Goal: Task Accomplishment & Management: Manage account settings

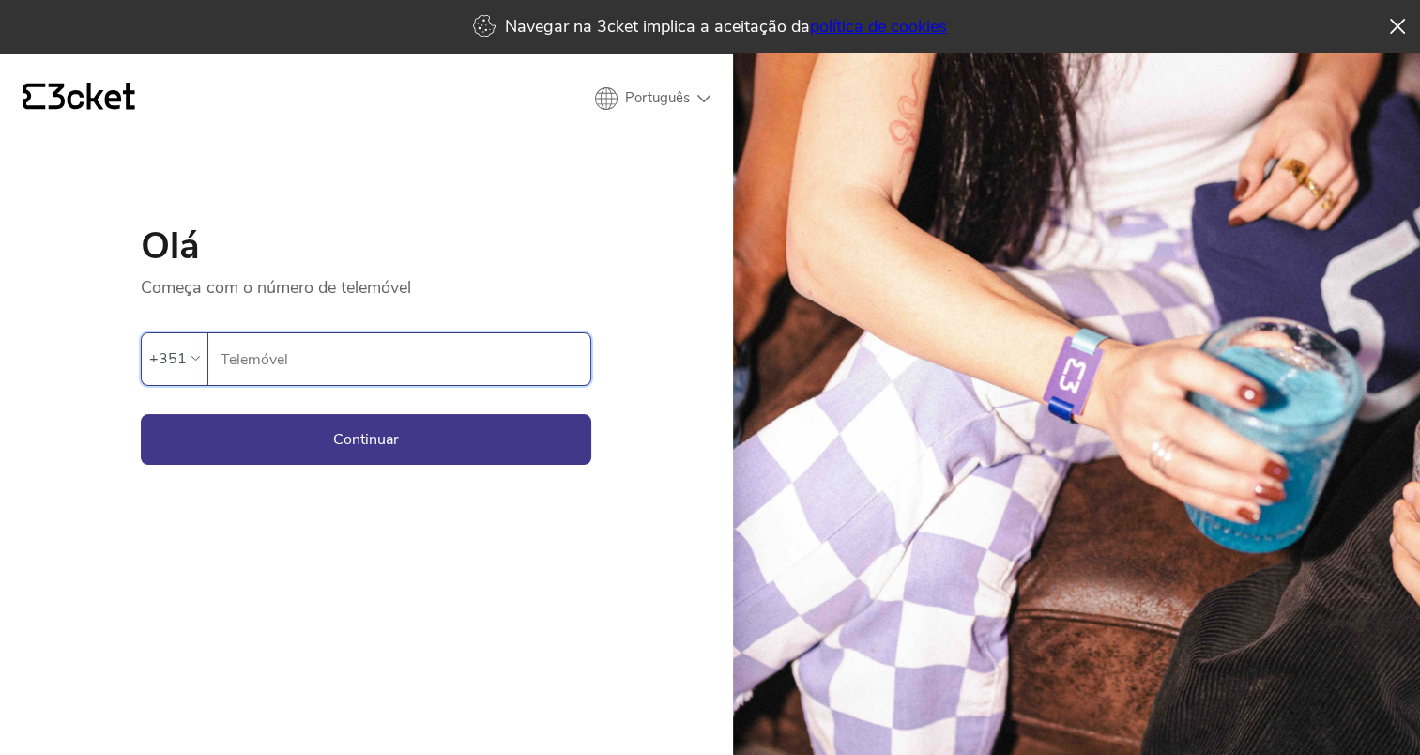
click at [256, 353] on input "Telemóvel" at bounding box center [405, 359] width 371 height 52
type input "961733124"
click at [365, 448] on button "Continuar" at bounding box center [366, 439] width 451 height 51
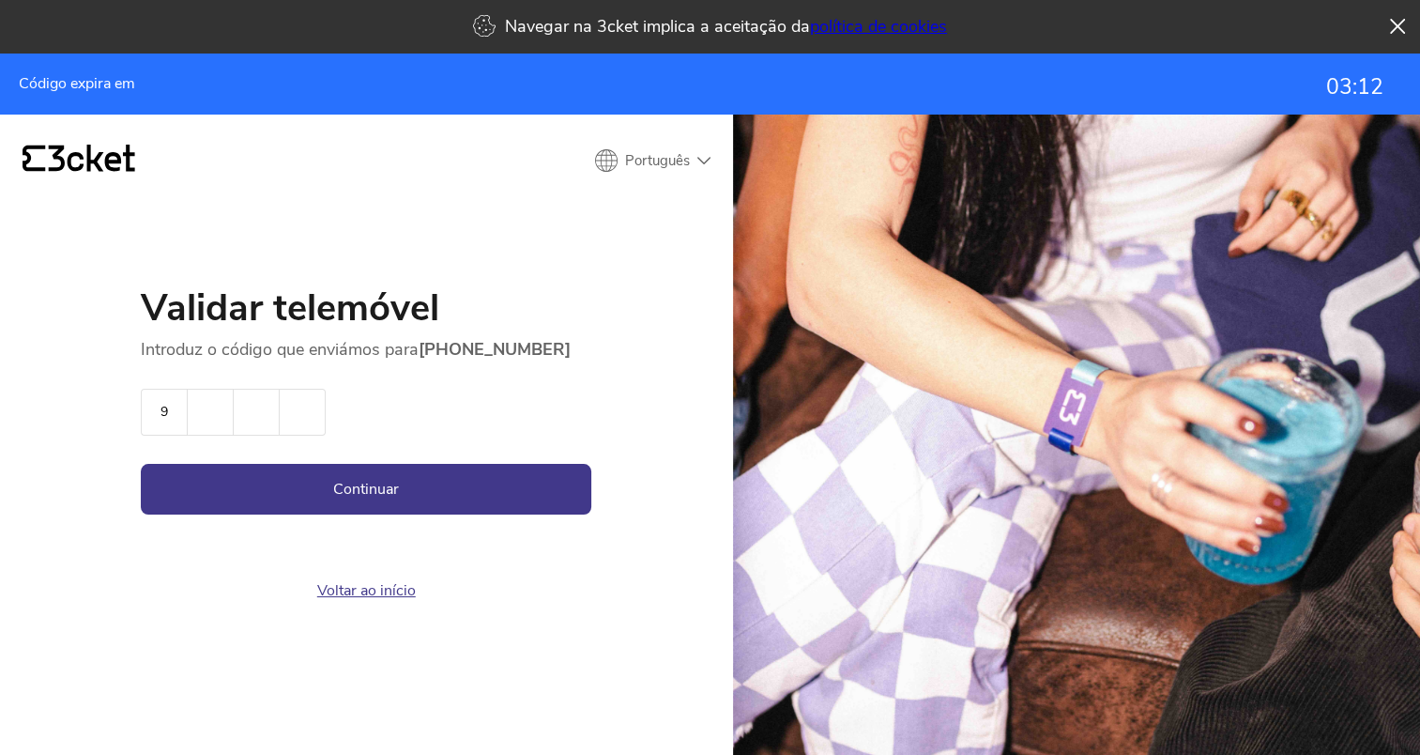
type input "9"
type input "7"
type input "9"
click at [391, 477] on button "Continuar" at bounding box center [366, 489] width 451 height 51
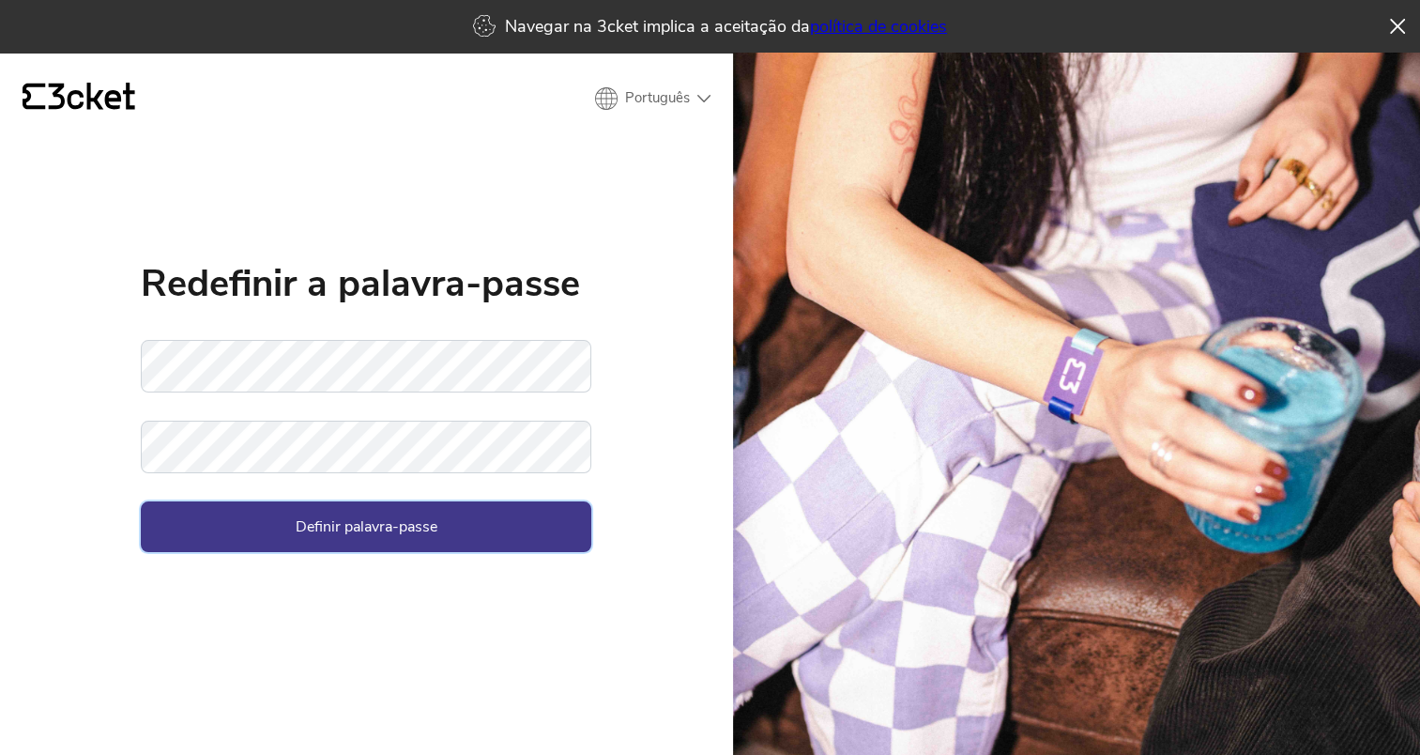
click at [304, 531] on button "Definir palavra-passe" at bounding box center [366, 526] width 451 height 51
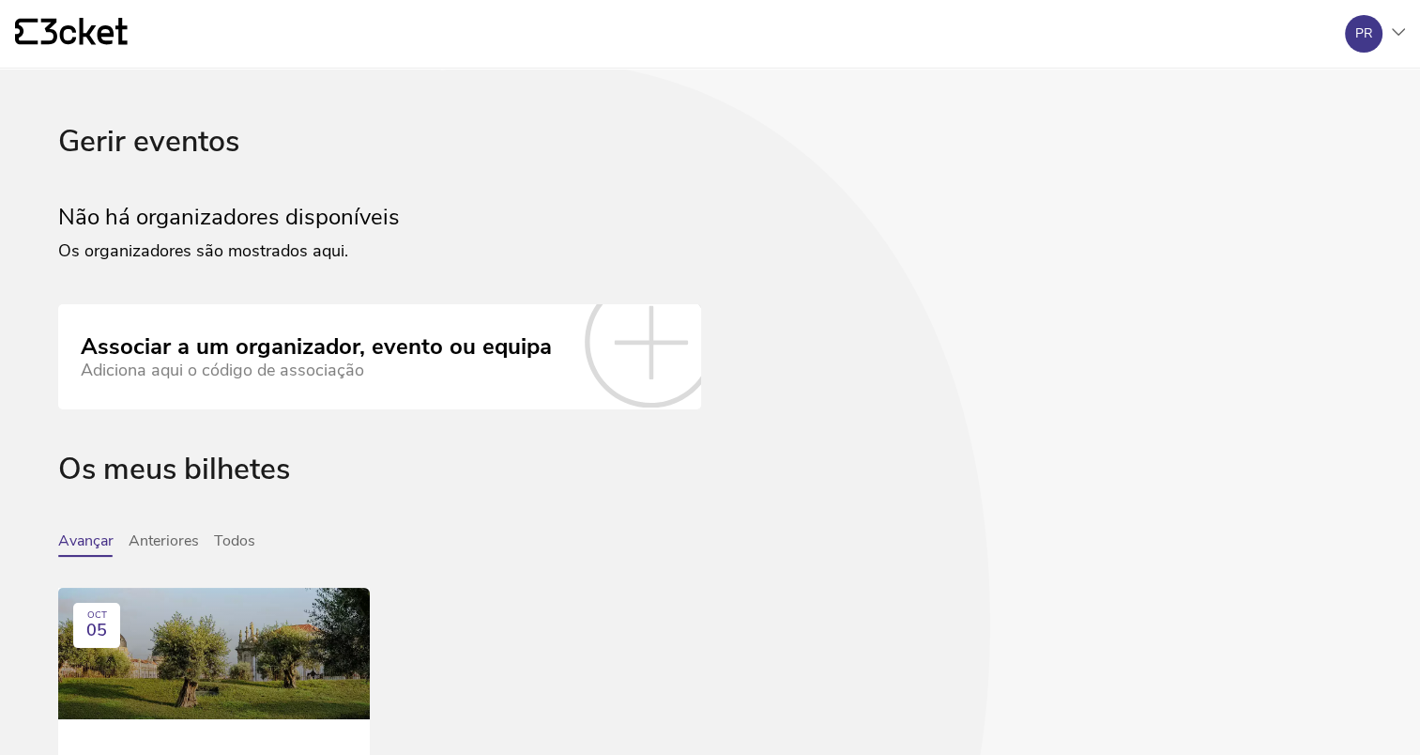
click at [190, 468] on div "Os meus bilhetes" at bounding box center [710, 492] width 1304 height 80
click at [251, 536] on button "Todos" at bounding box center [234, 544] width 41 height 24
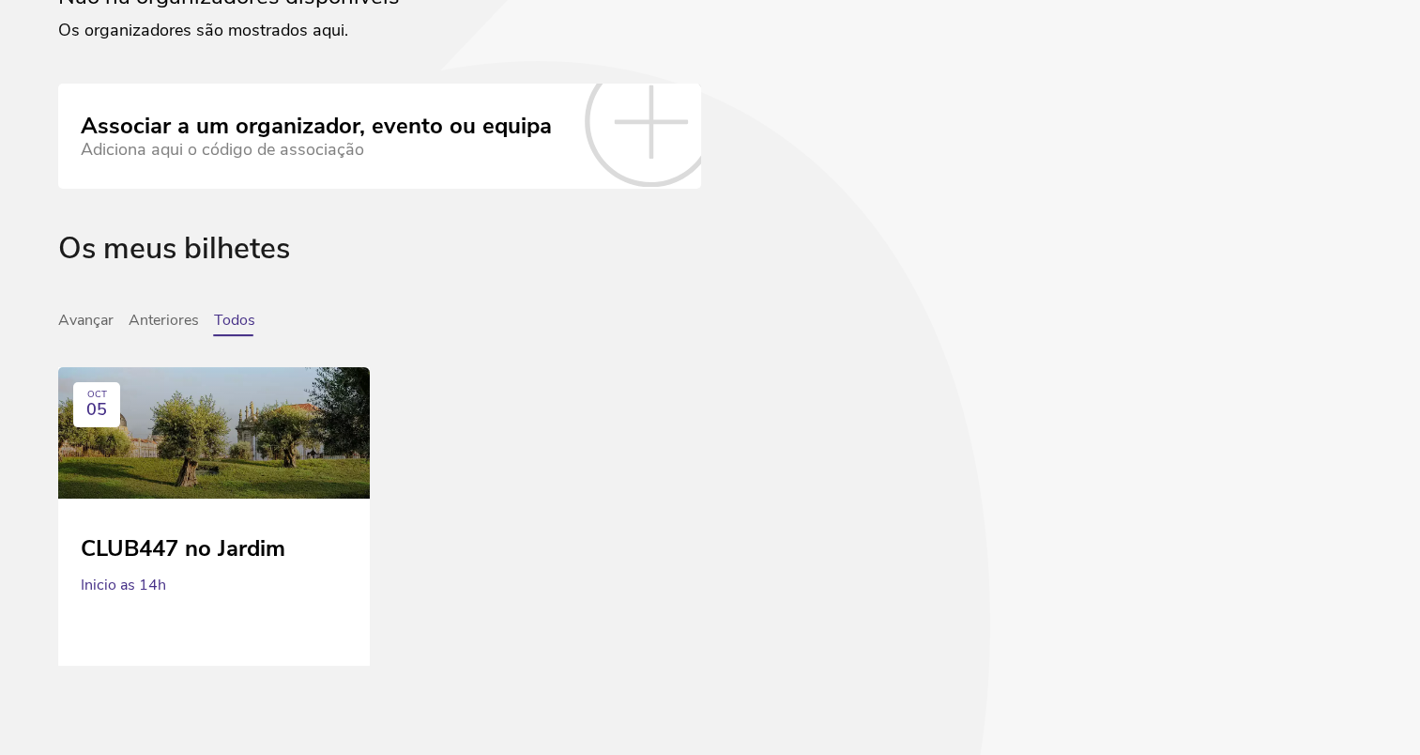
scroll to position [230, 0]
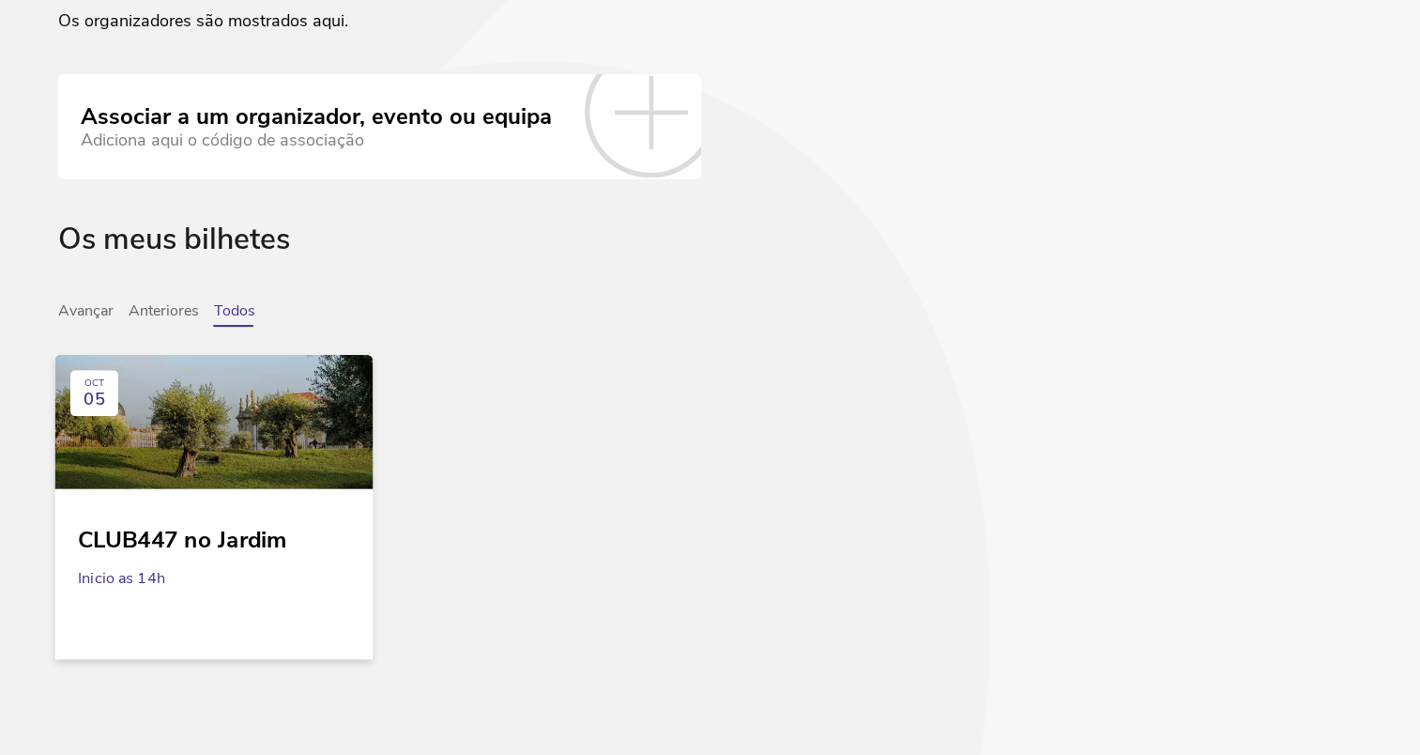
click at [237, 464] on div at bounding box center [214, 421] width 318 height 134
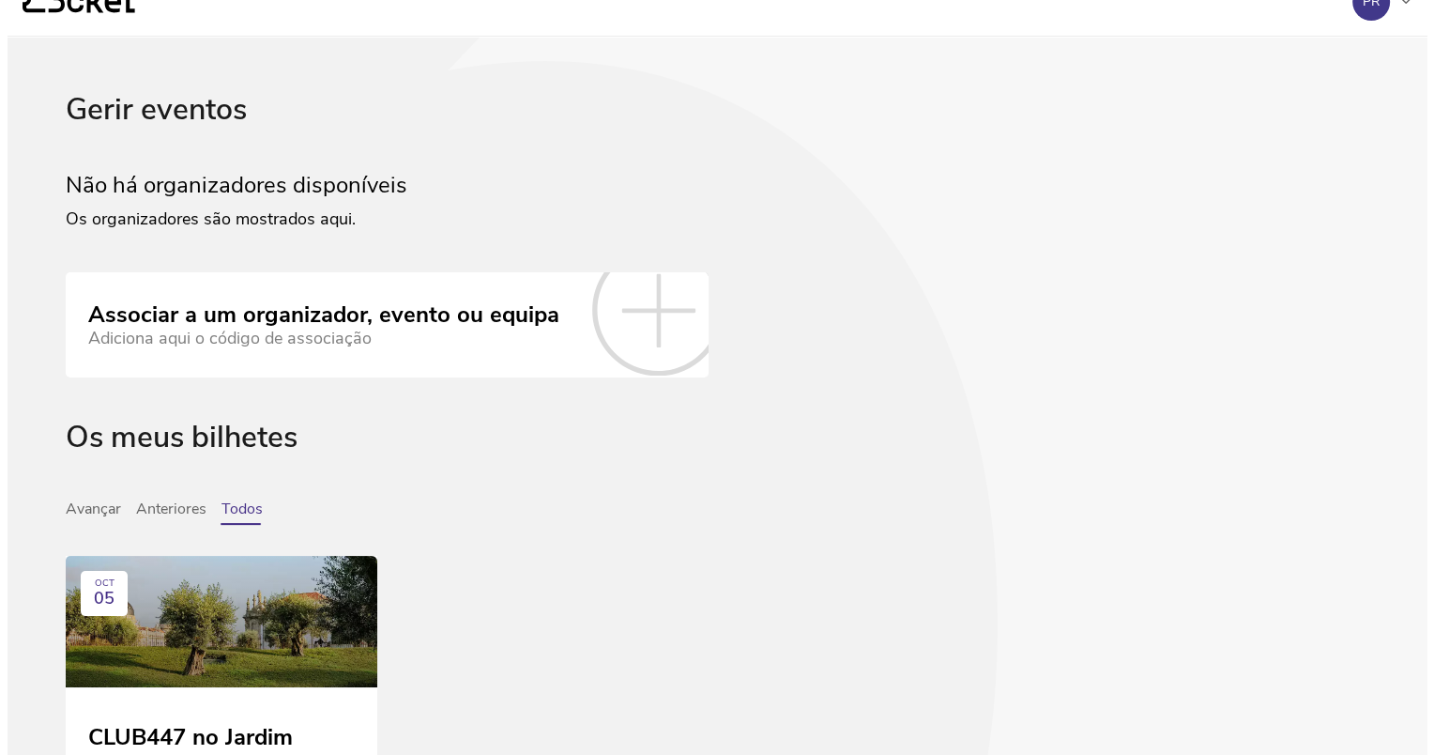
scroll to position [0, 0]
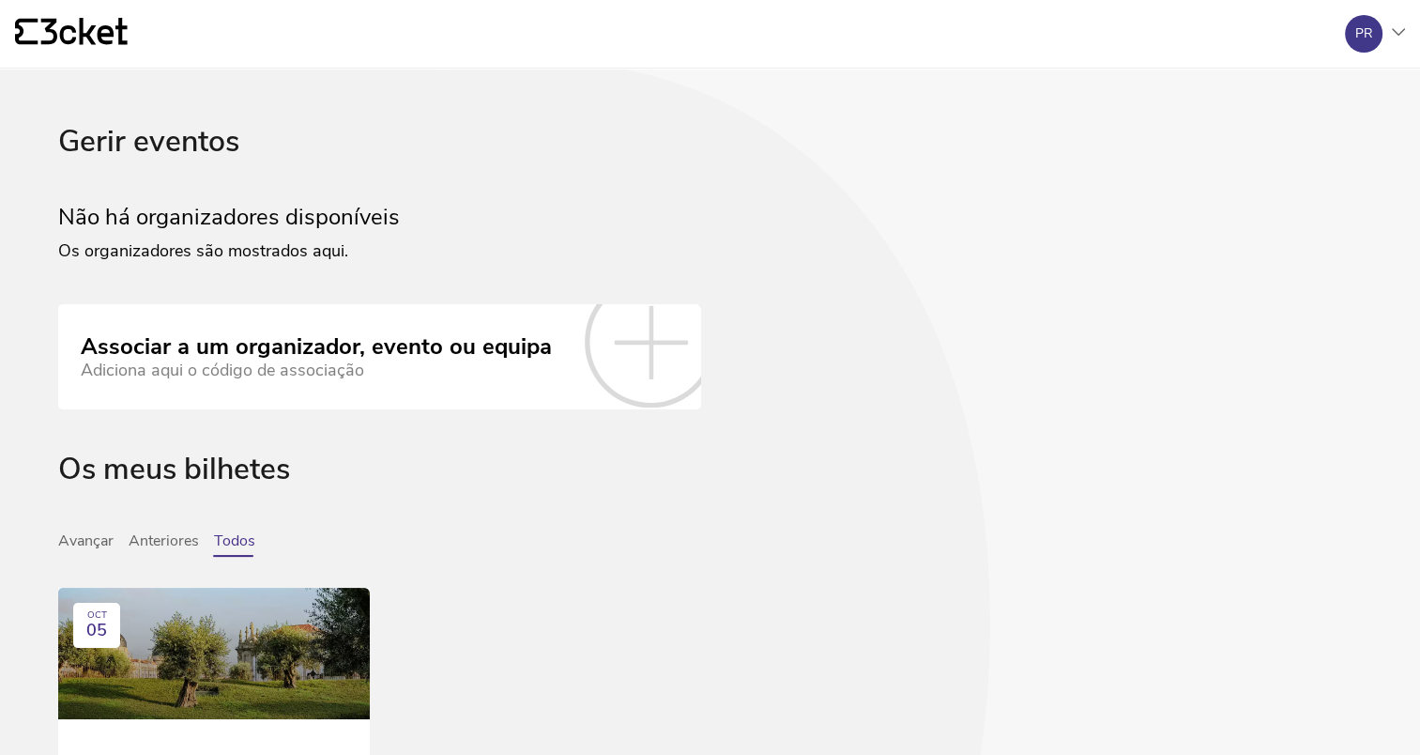
click at [1392, 32] on icon at bounding box center [1398, 32] width 13 height 8
click at [1339, 83] on div "A minha conta" at bounding box center [1315, 91] width 168 height 45
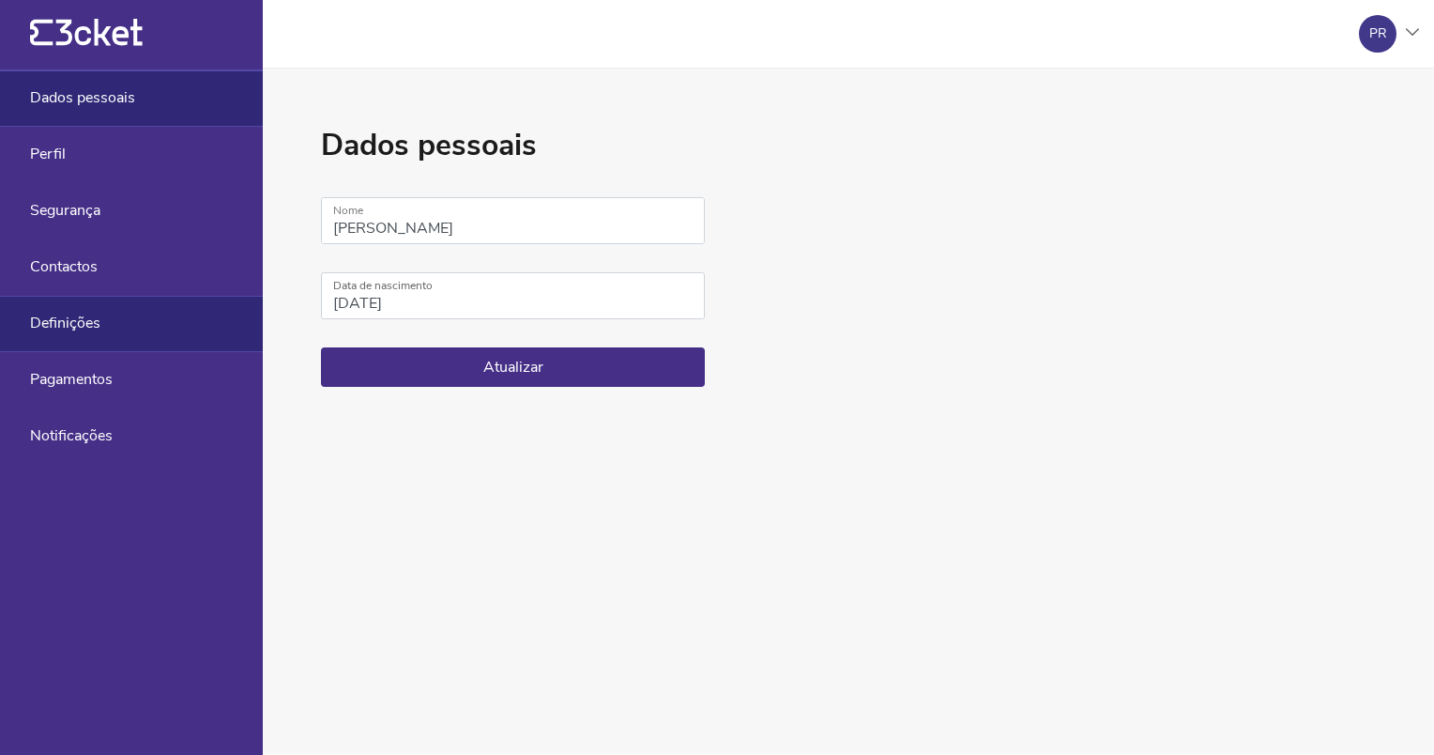
click at [57, 328] on span "Definições" at bounding box center [65, 322] width 70 height 17
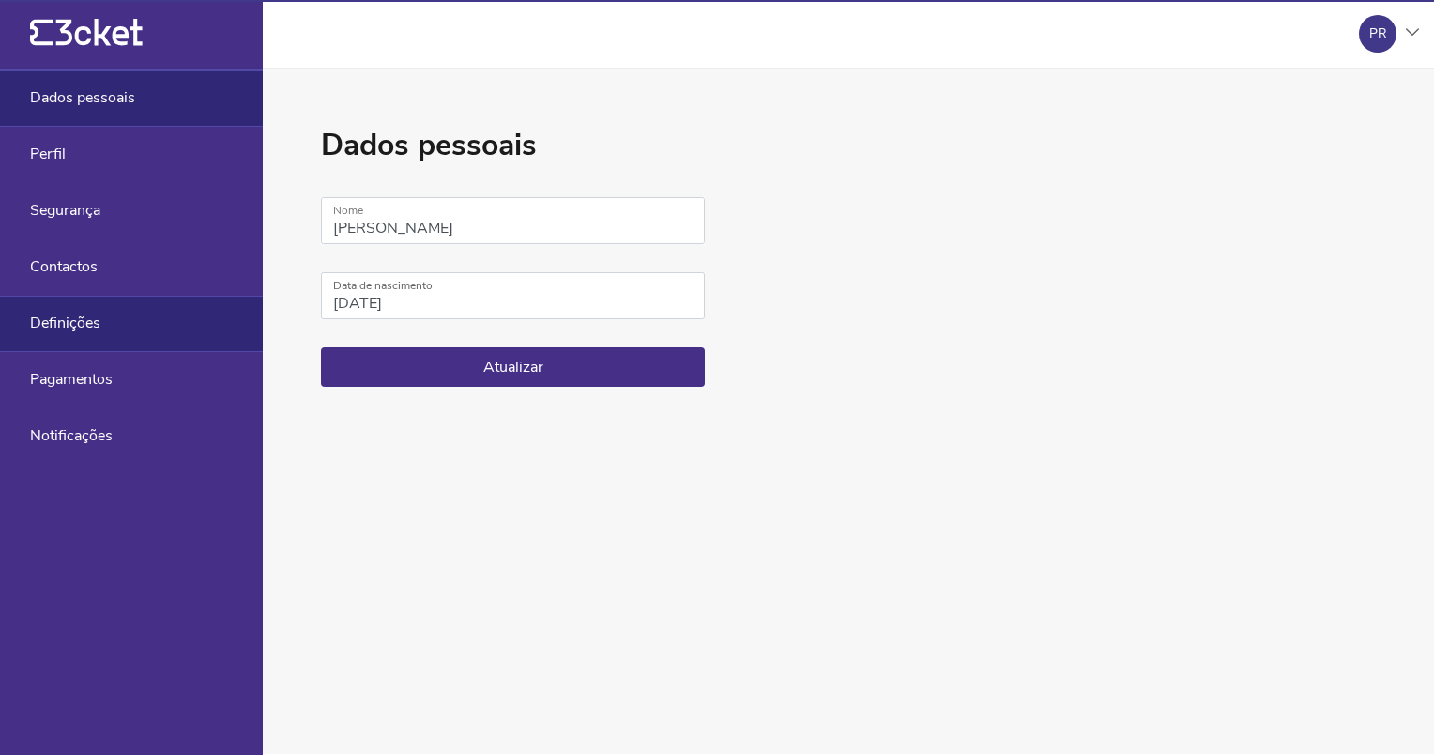
select select "pt_PT"
select select "Europe/Lisbon"
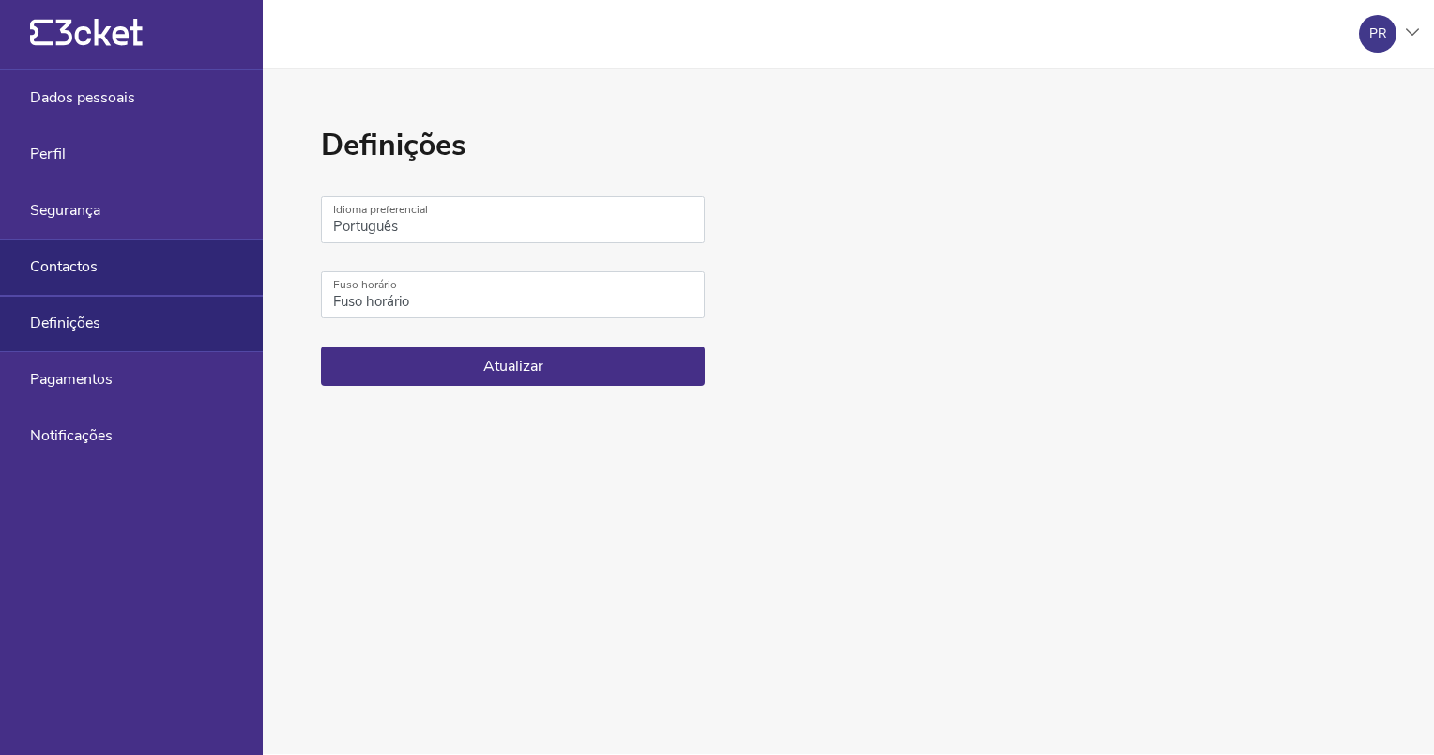
click at [73, 287] on div "Contactos" at bounding box center [131, 267] width 263 height 56
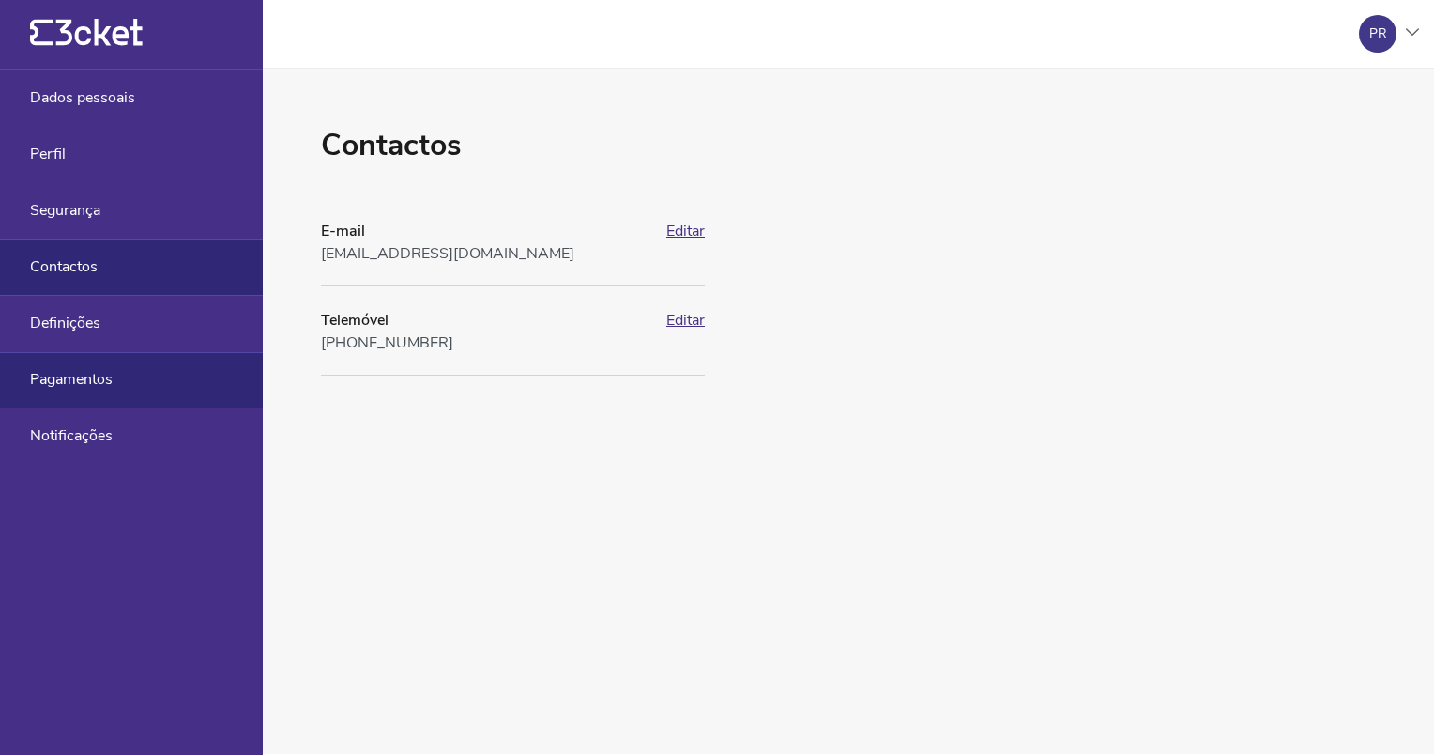
click at [59, 379] on span "Pagamentos" at bounding box center [71, 379] width 83 height 17
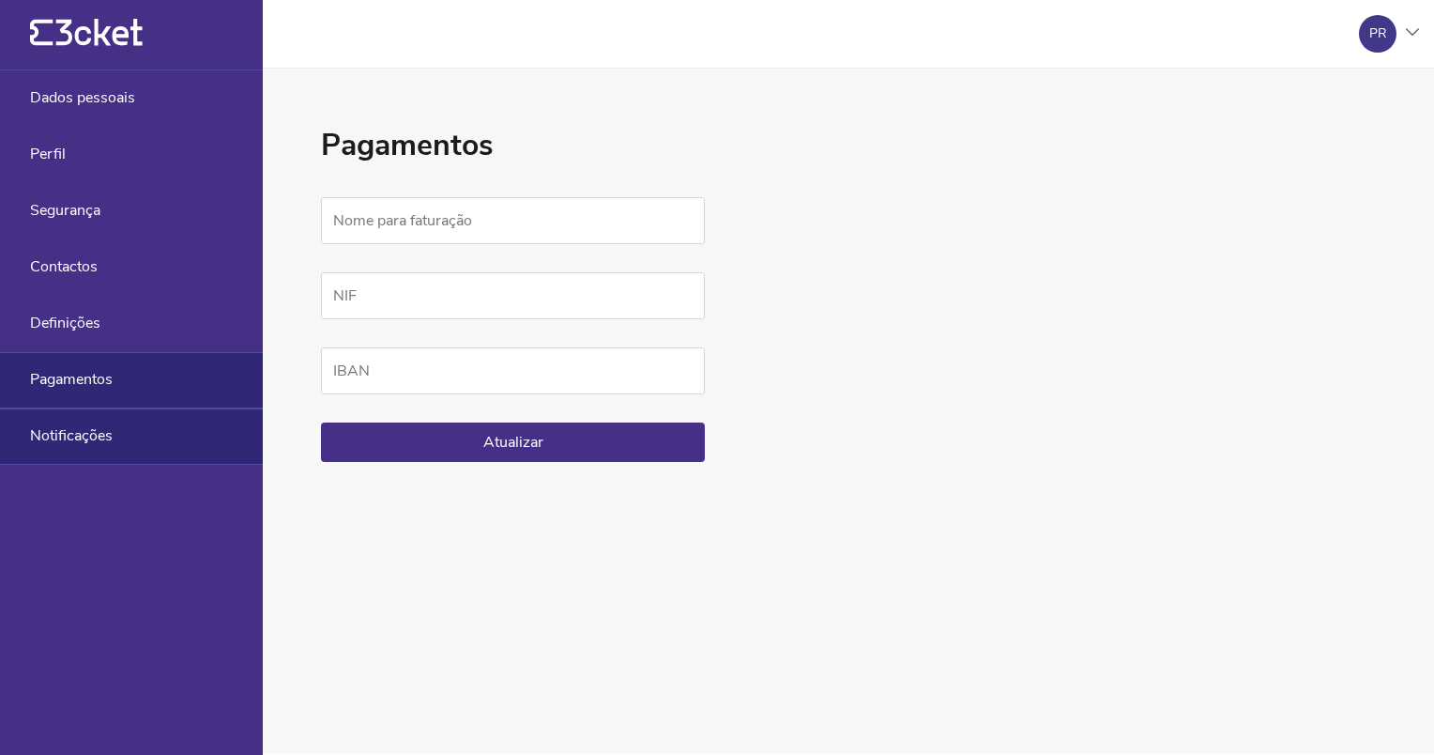
click at [59, 443] on span "Notificações" at bounding box center [71, 435] width 83 height 17
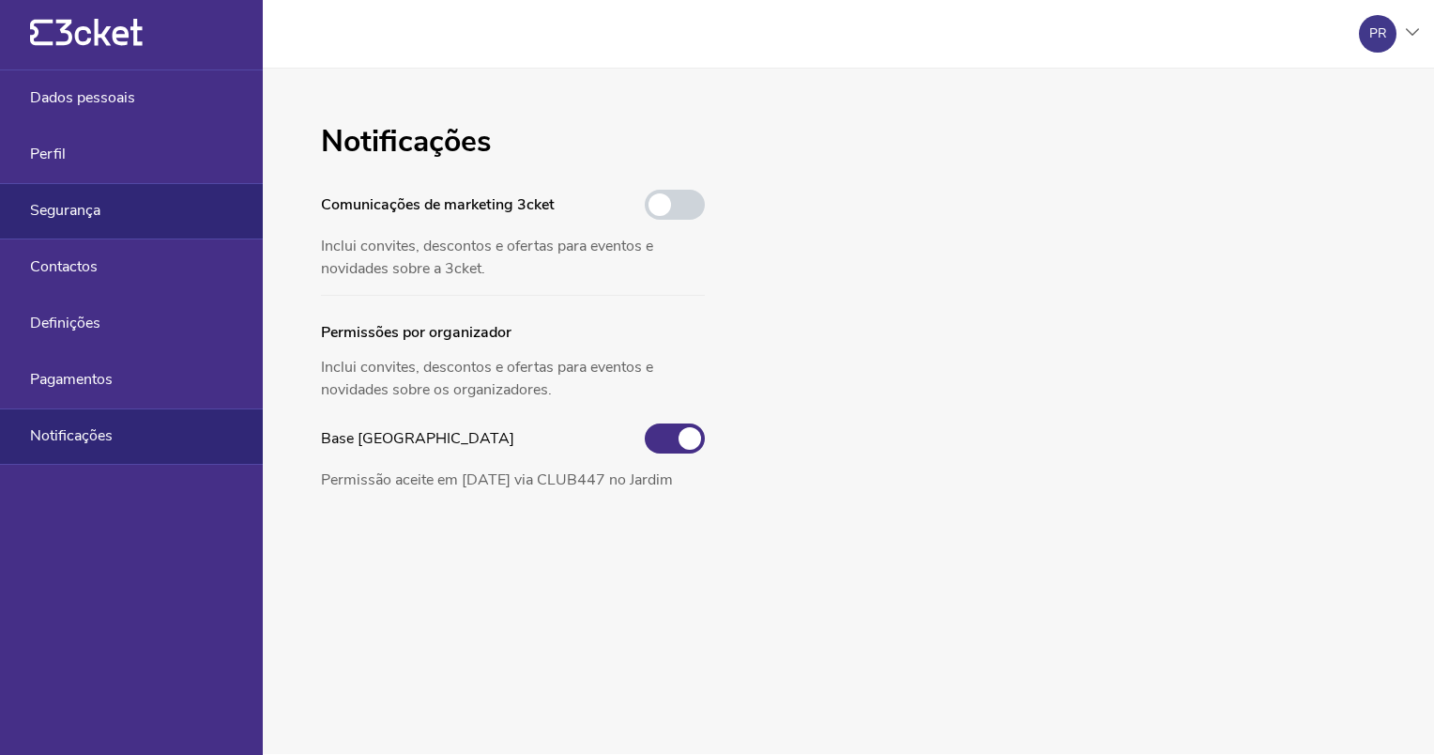
click at [79, 204] on span "Segurança" at bounding box center [65, 210] width 70 height 17
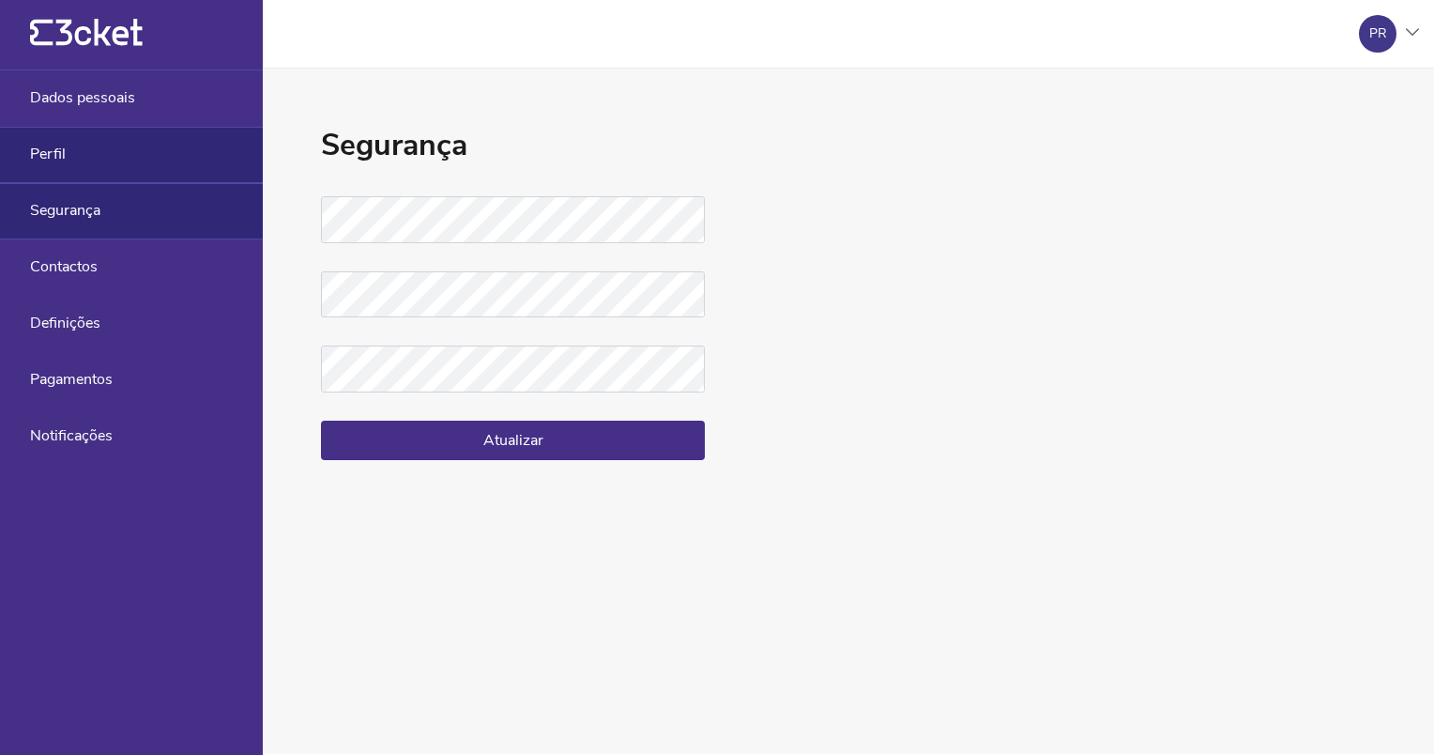
click at [53, 158] on span "Perfil" at bounding box center [48, 153] width 36 height 17
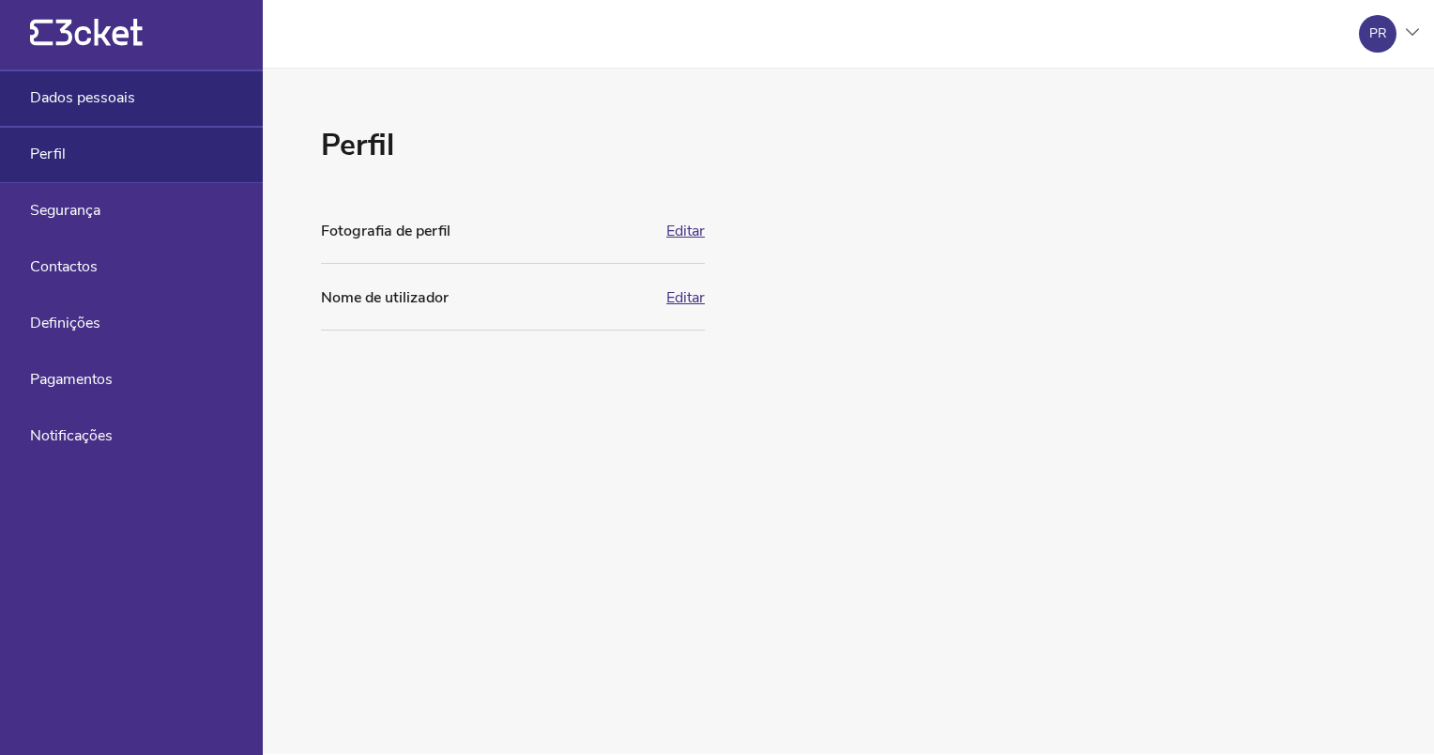
click at [69, 94] on span "Dados pessoais" at bounding box center [82, 97] width 105 height 17
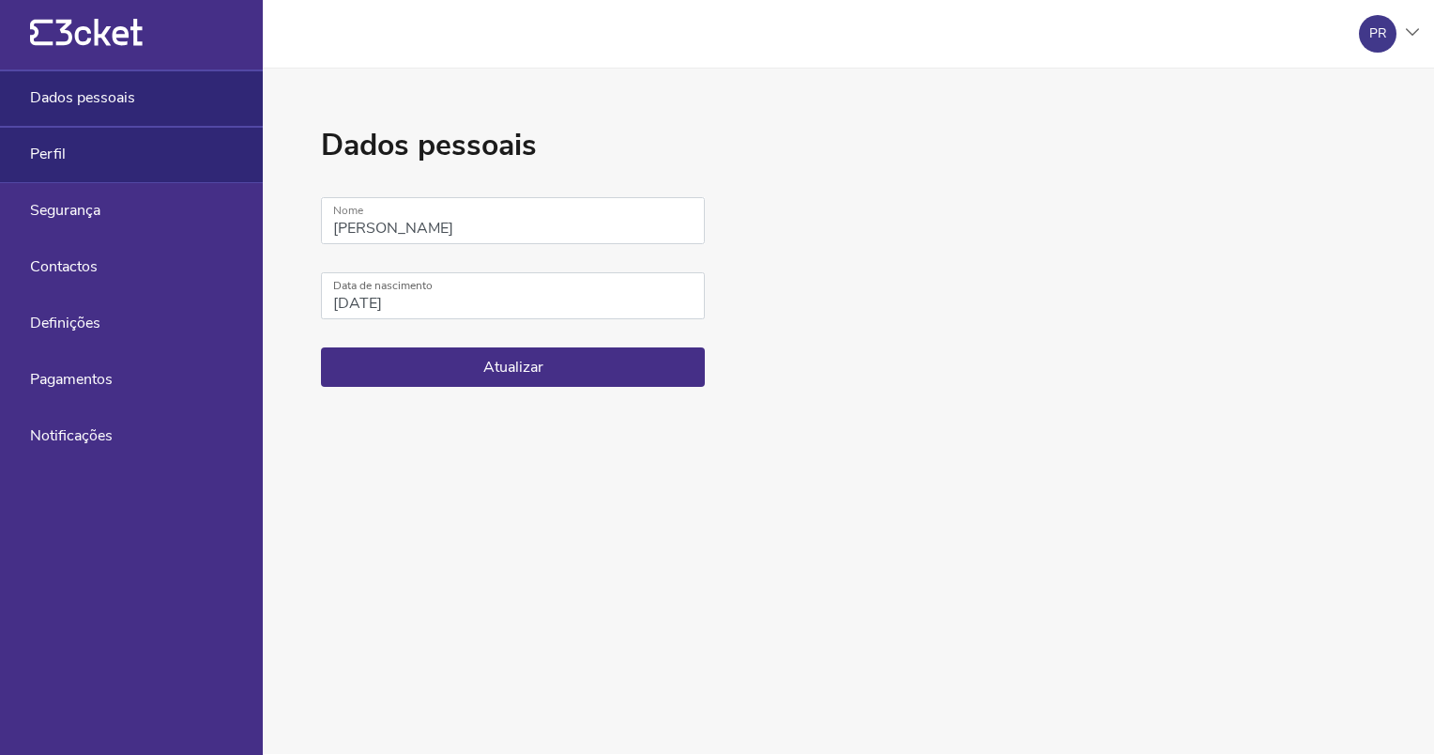
click at [60, 145] on span "Perfil" at bounding box center [48, 153] width 36 height 17
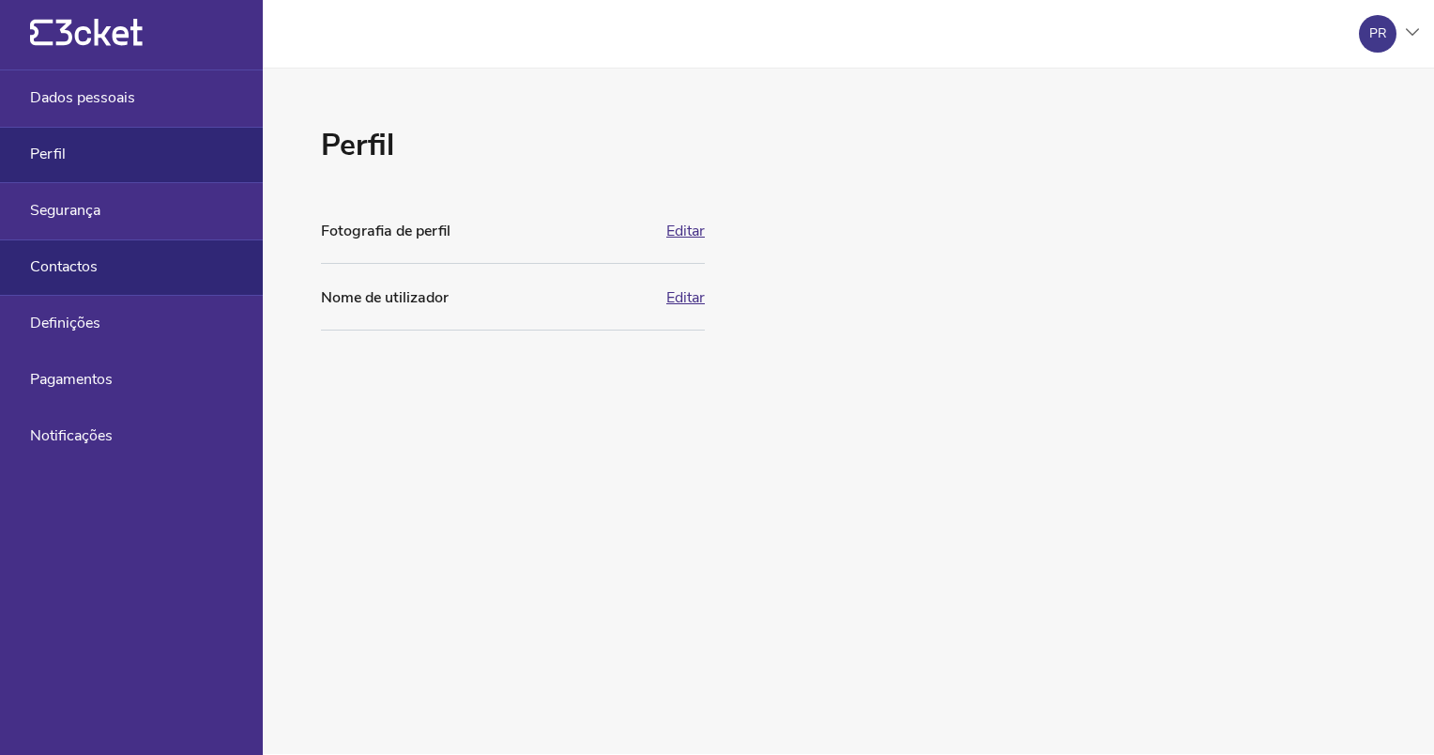
click at [74, 258] on span "Contactos" at bounding box center [64, 266] width 68 height 17
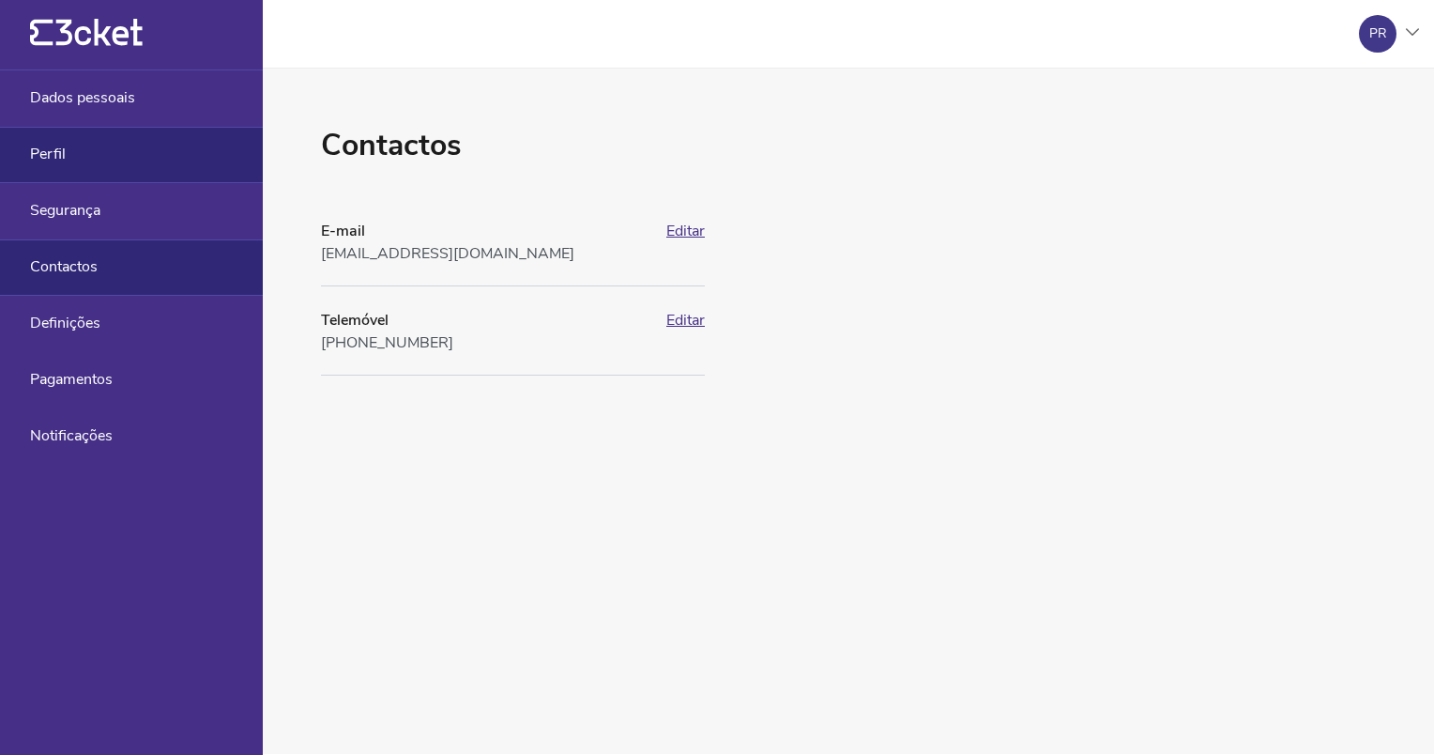
click at [45, 153] on span "Perfil" at bounding box center [48, 153] width 36 height 17
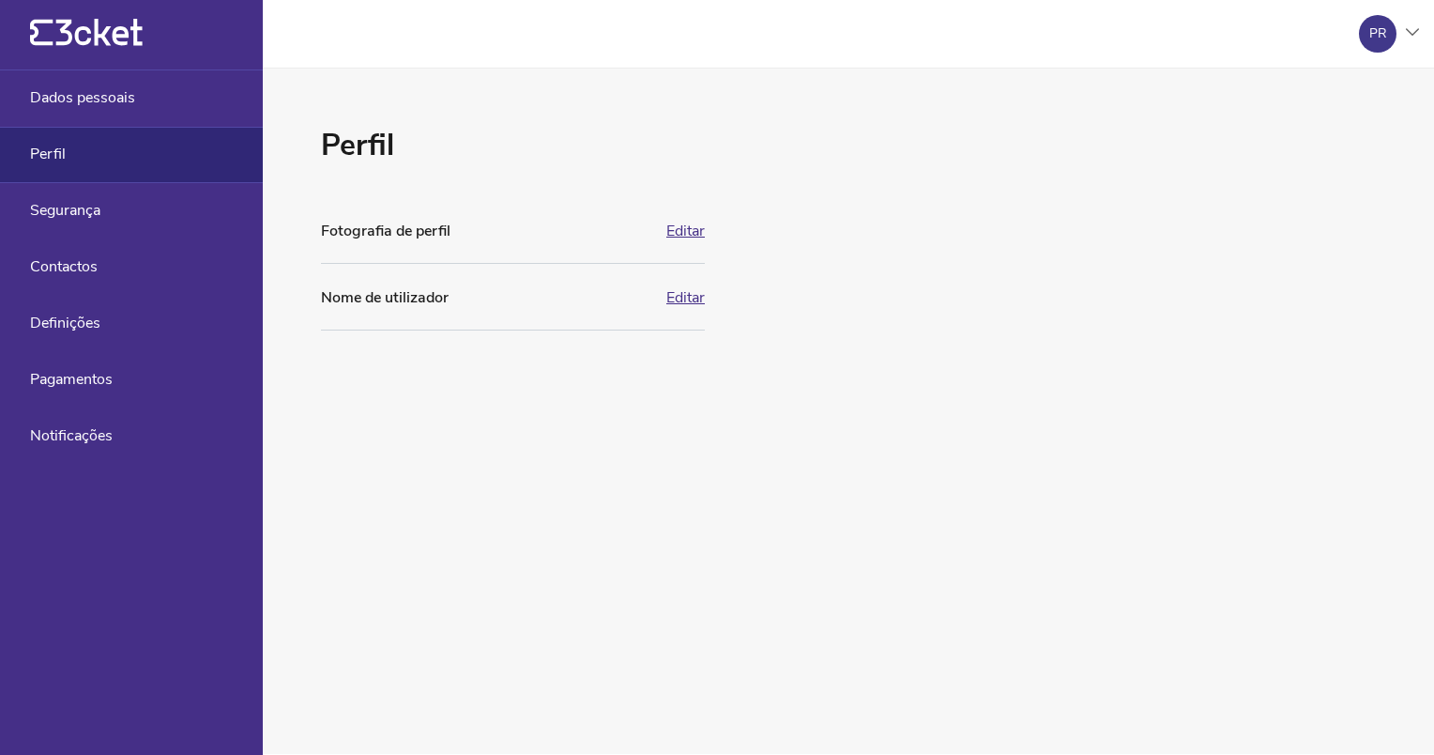
click at [1415, 37] on div at bounding box center [1412, 33] width 13 height 11
click at [1298, 145] on div "Gerir eventos" at bounding box center [1329, 136] width 168 height 45
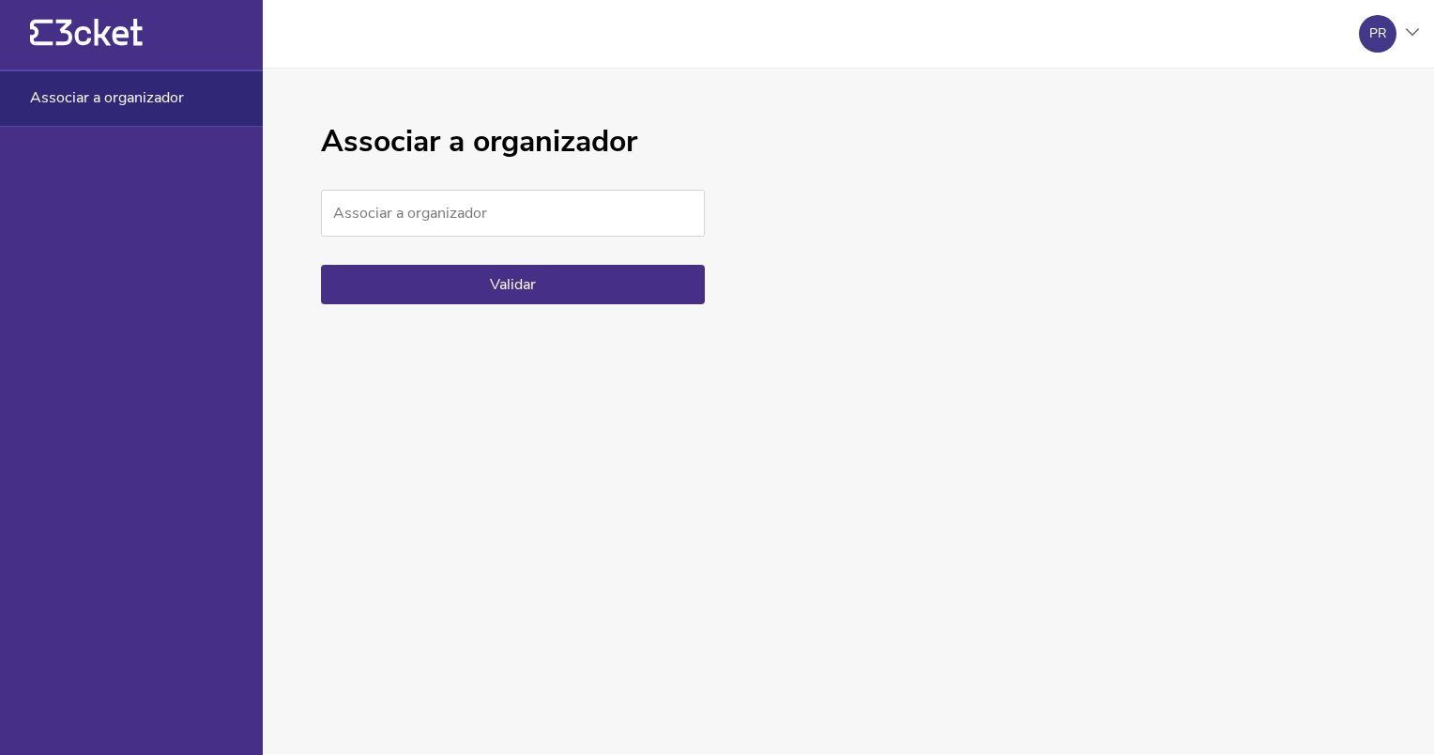
click at [1417, 37] on div at bounding box center [1412, 33] width 13 height 11
click at [1373, 98] on div "A minha conta" at bounding box center [1329, 91] width 168 height 45
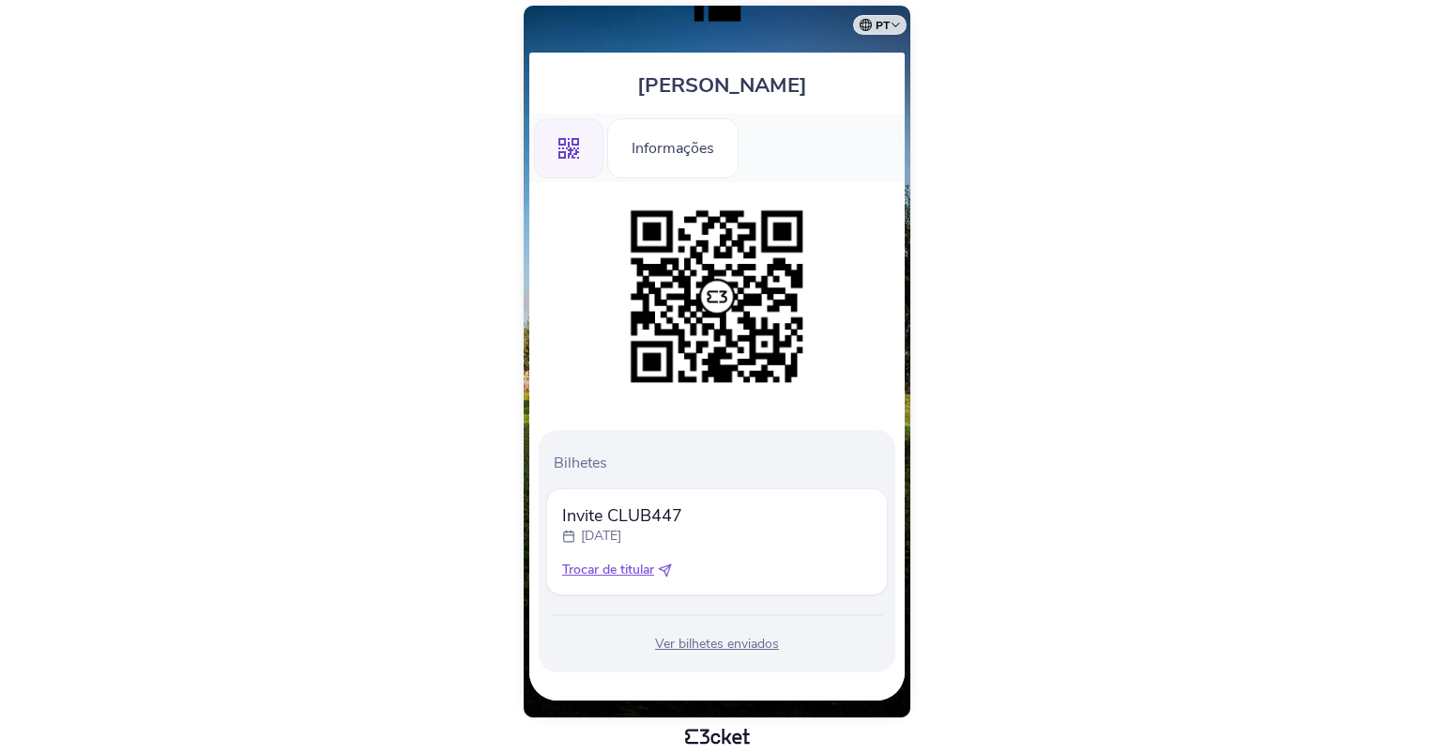
scroll to position [99, 0]
click at [720, 646] on div "Ver bilhetes enviados" at bounding box center [717, 643] width 342 height 19
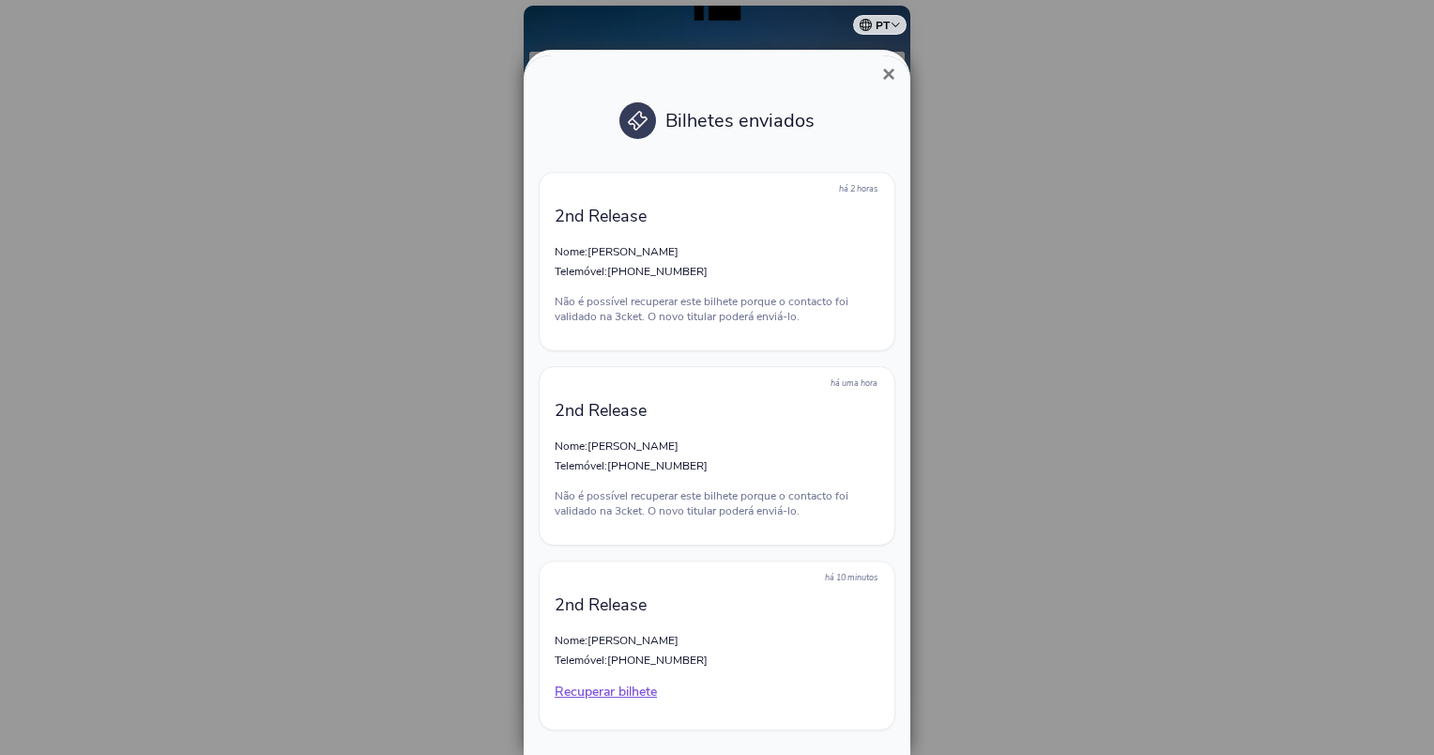
scroll to position [52, 0]
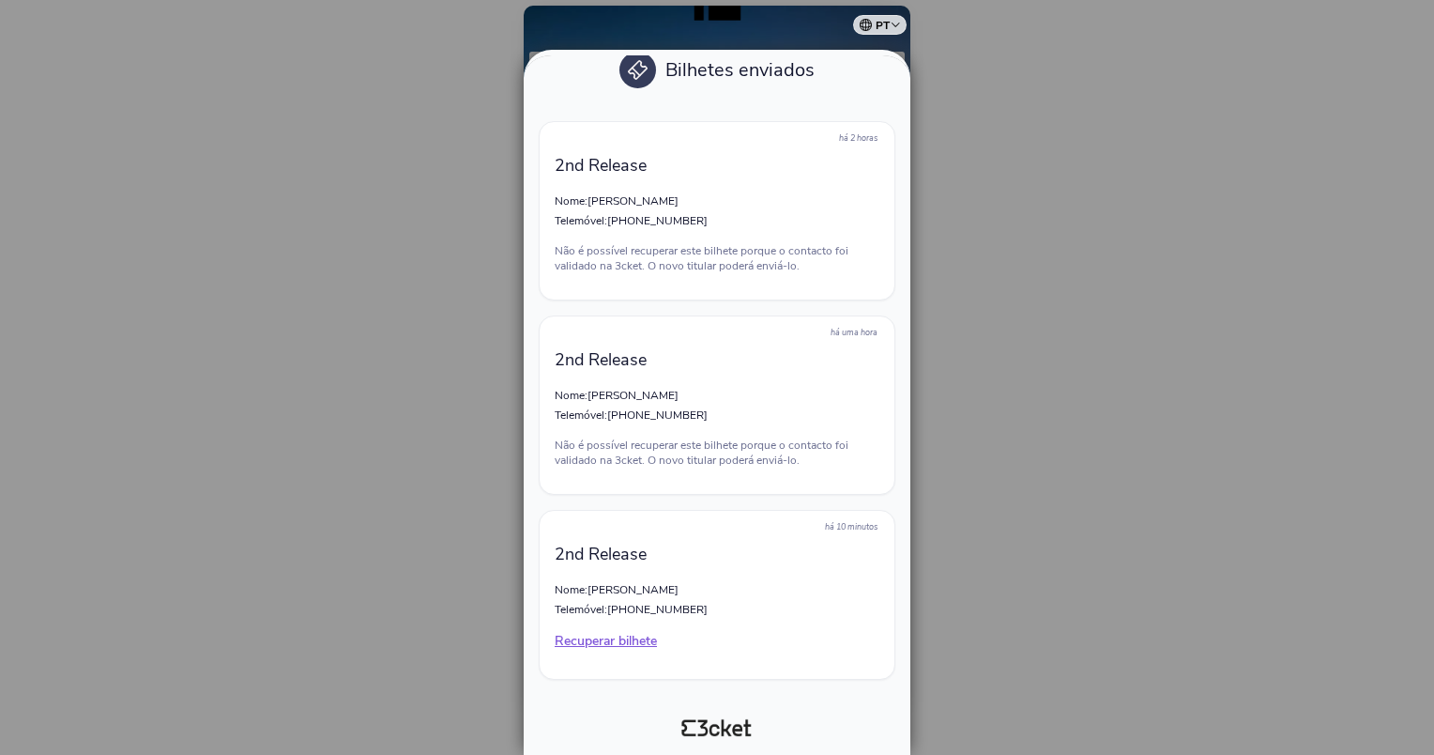
click at [663, 426] on div "há uma hora 2nd Release Nome: [PERSON_NAME] Telemóvel: [PHONE_NUMBER] Não é pos…" at bounding box center [717, 404] width 357 height 179
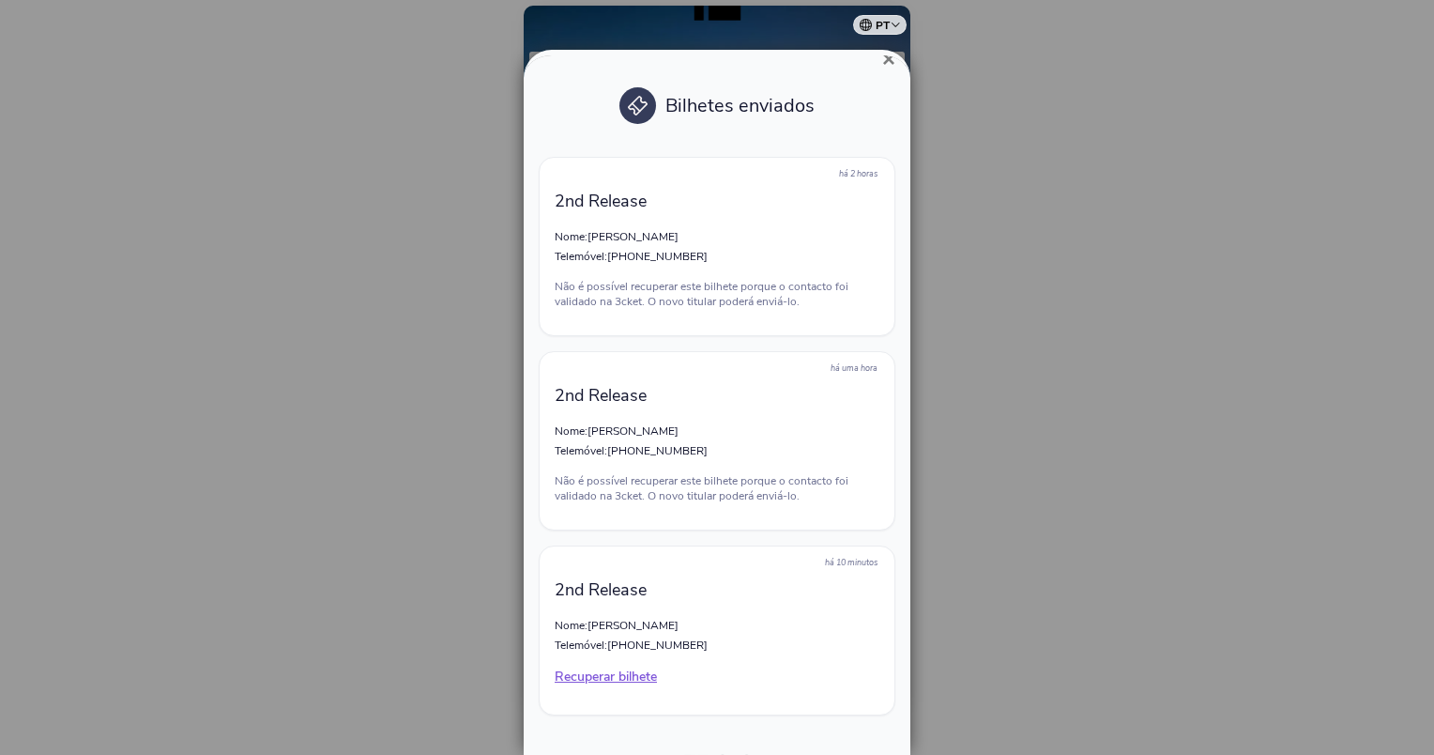
scroll to position [0, 0]
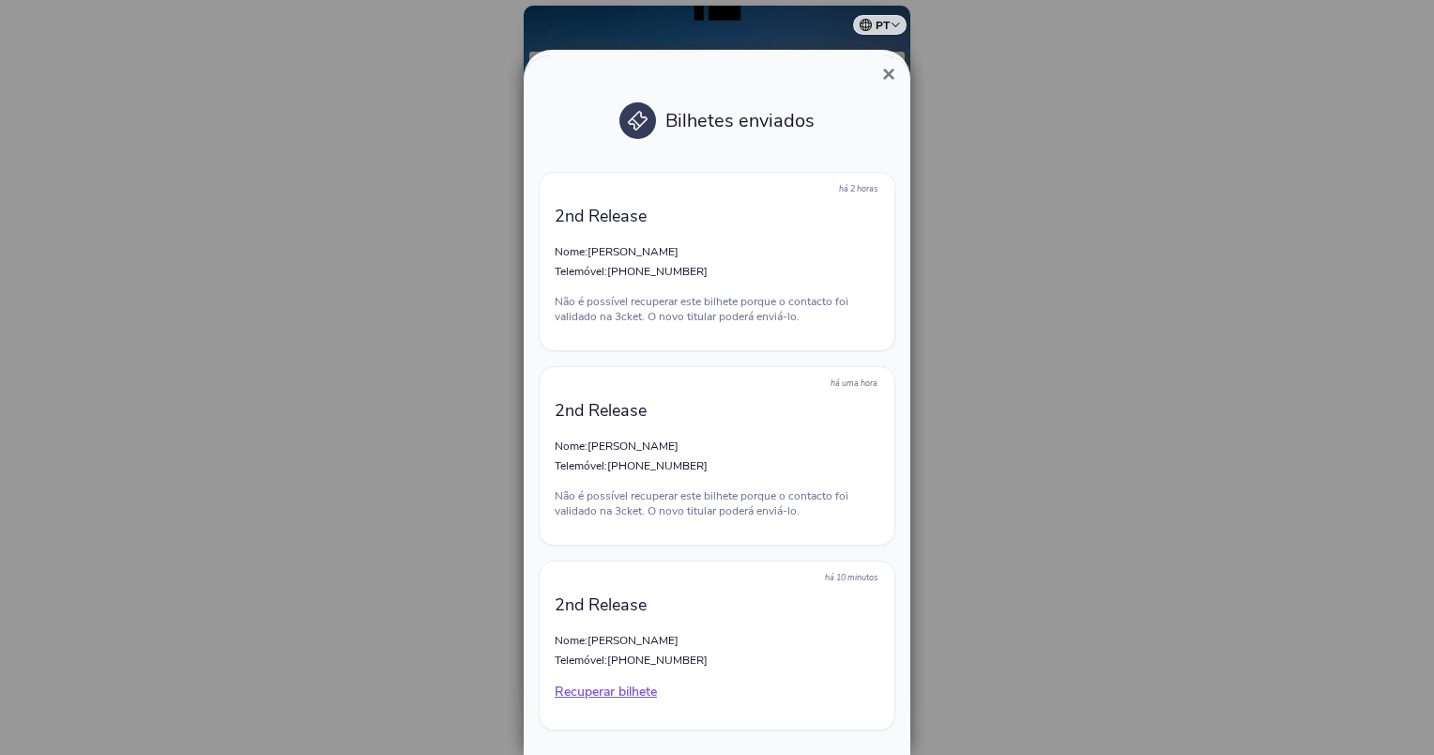
click at [890, 78] on span "×" at bounding box center [888, 73] width 13 height 25
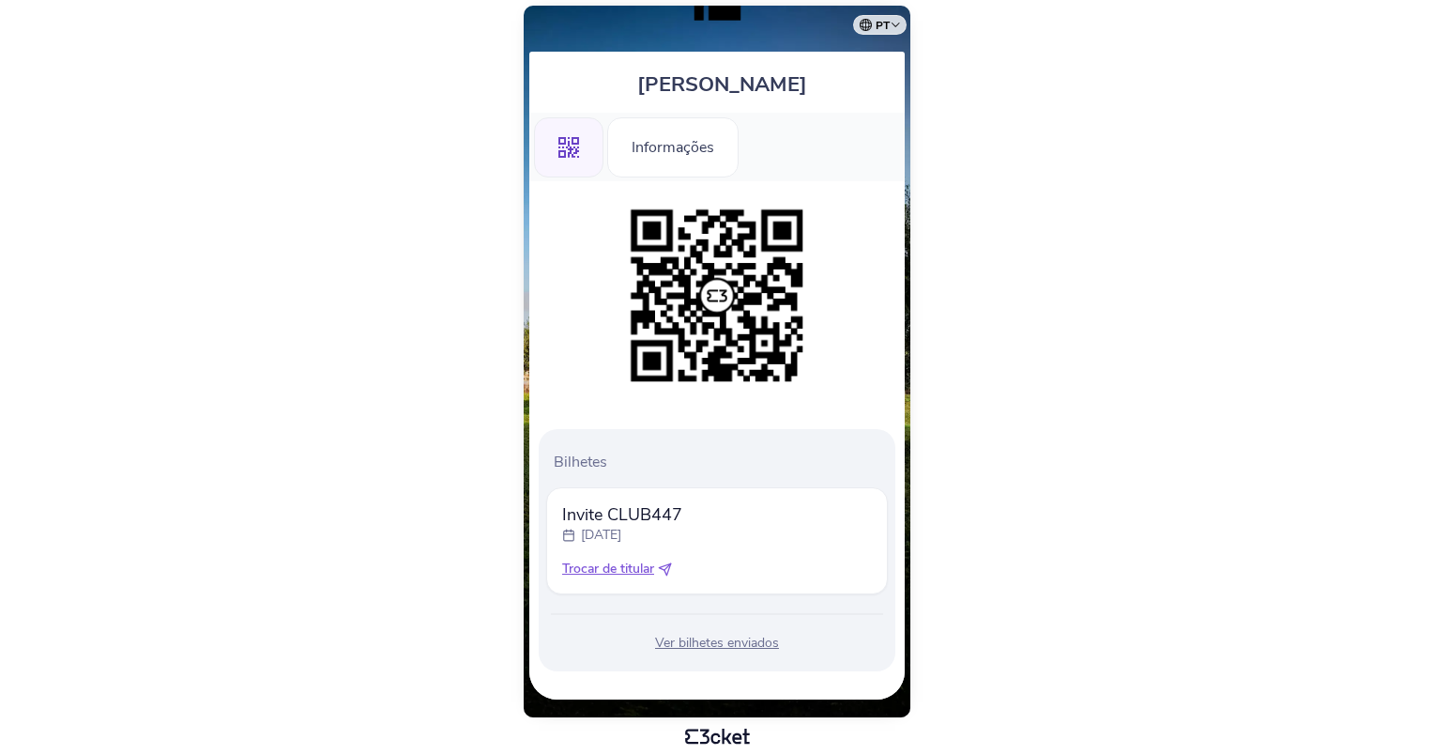
click at [1055, 340] on body "pt Português ([GEOGRAPHIC_DATA]) English Español Catalan [DEMOGRAPHIC_DATA] Pri…" at bounding box center [717, 378] width 1419 height 740
click at [443, 210] on body "pt Português ([GEOGRAPHIC_DATA]) English Español Catalan [DEMOGRAPHIC_DATA] Pri…" at bounding box center [717, 378] width 1419 height 740
click at [648, 145] on div "Informações" at bounding box center [672, 147] width 131 height 60
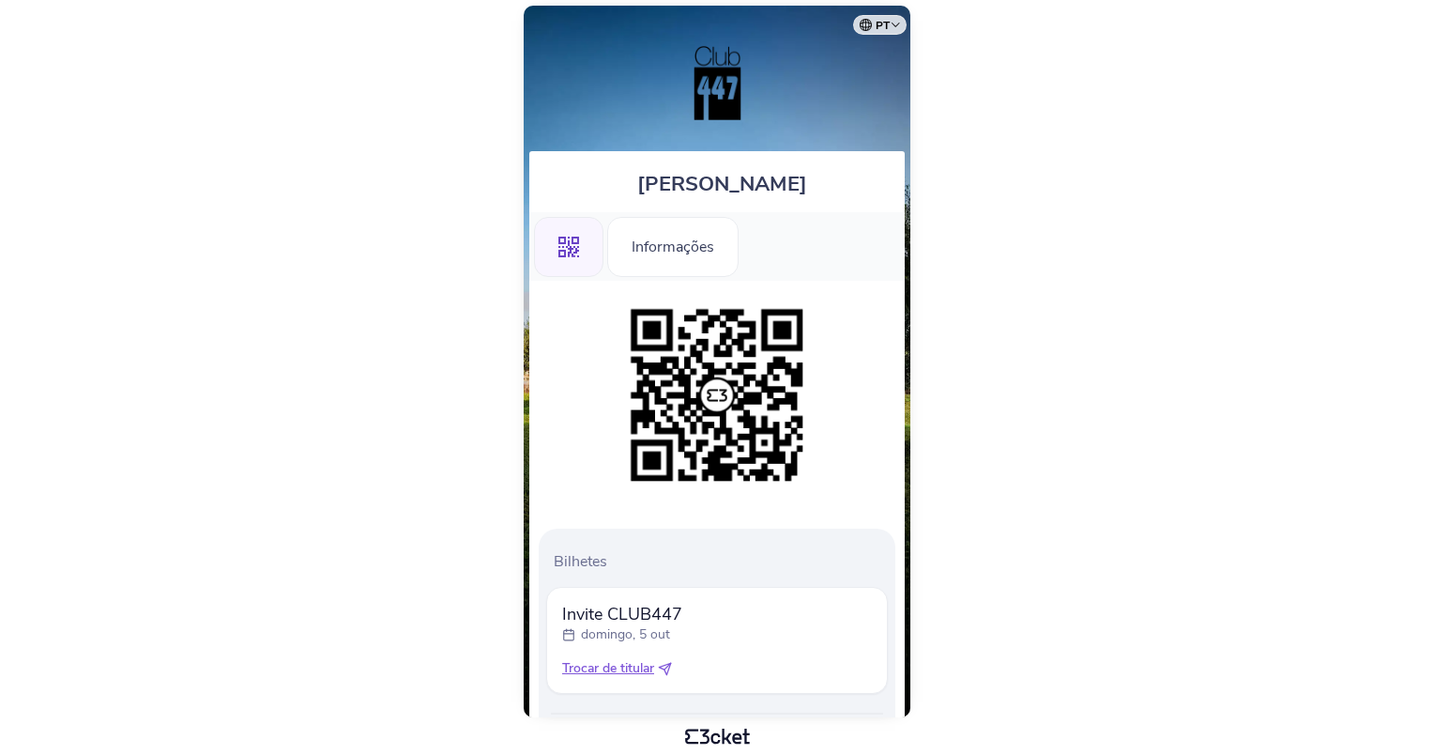
click at [1216, 329] on body "pt Português ([GEOGRAPHIC_DATA]) English Español Catalan [DEMOGRAPHIC_DATA] Pri…" at bounding box center [717, 378] width 1419 height 740
drag, startPoint x: 334, startPoint y: 221, endPoint x: 368, endPoint y: 211, distance: 35.1
click at [335, 221] on body "pt Português ([GEOGRAPHIC_DATA]) English Español Catalan [DEMOGRAPHIC_DATA] Pri…" at bounding box center [717, 378] width 1419 height 740
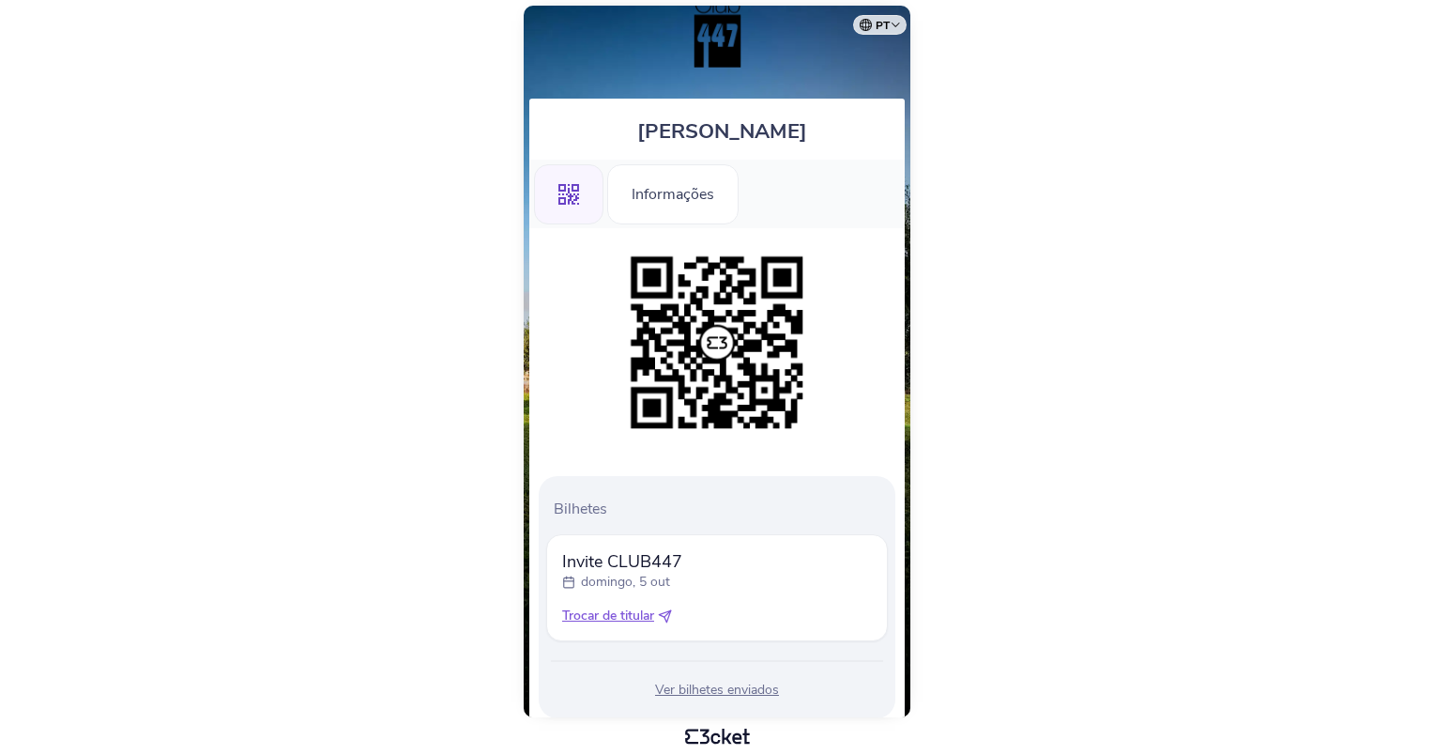
scroll to position [99, 0]
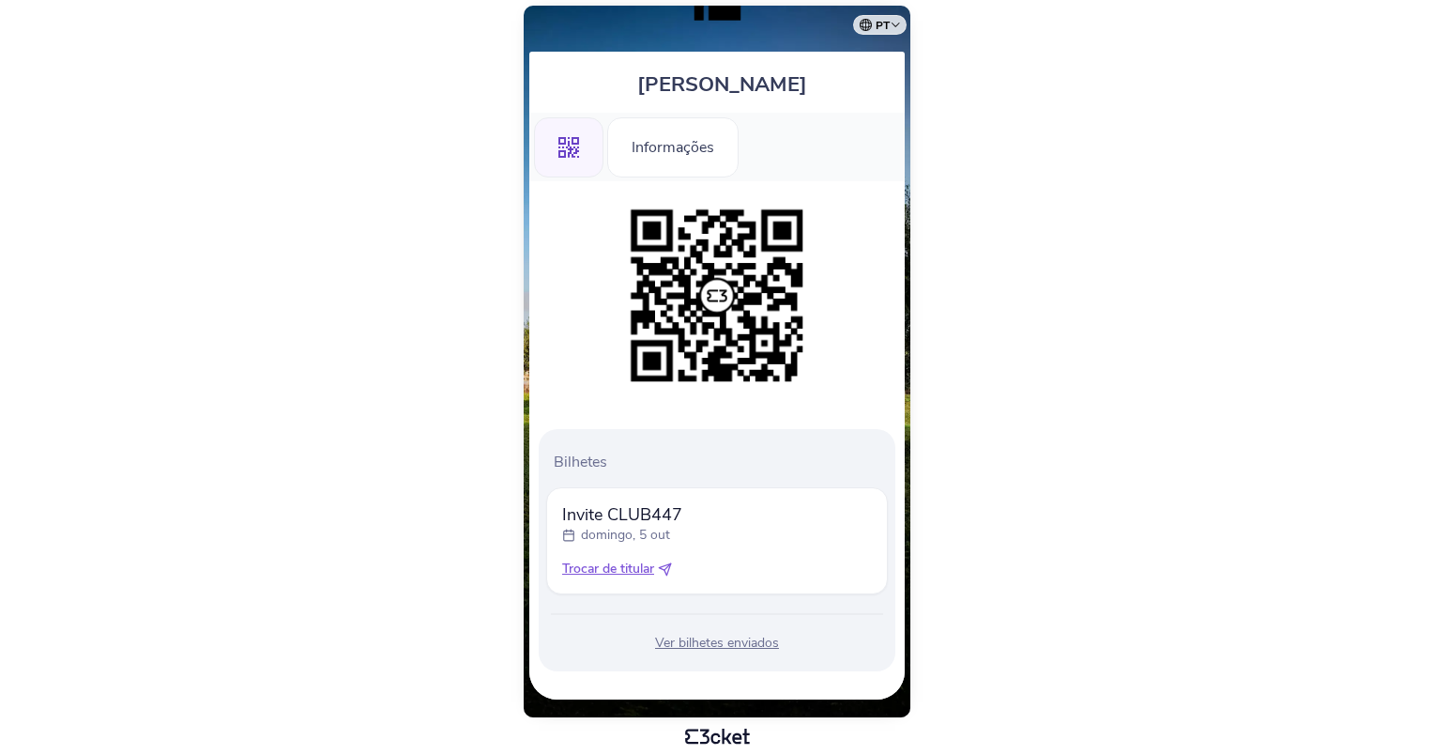
click at [731, 647] on div "Ver bilhetes enviados" at bounding box center [717, 643] width 342 height 19
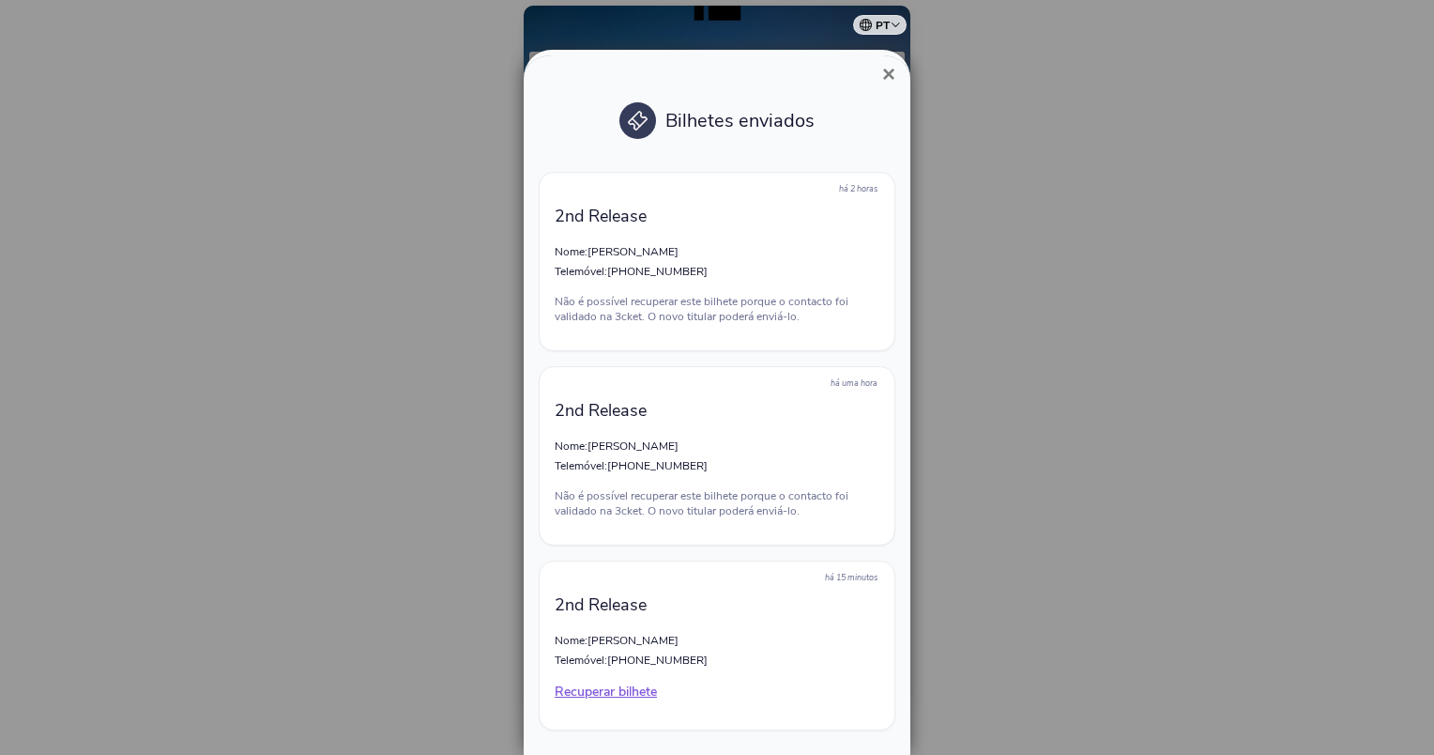
scroll to position [52, 0]
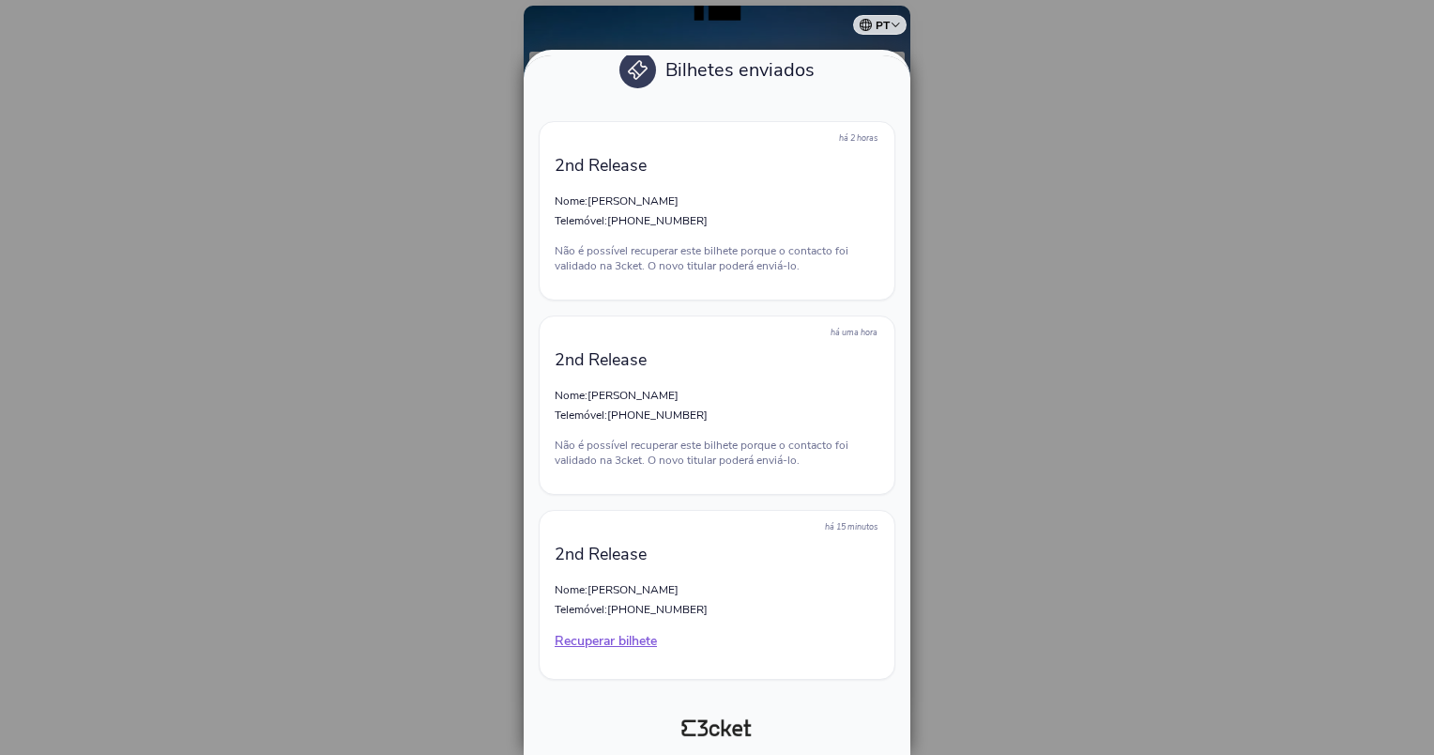
click at [592, 360] on p "2nd Release" at bounding box center [717, 359] width 325 height 23
click at [668, 413] on span "[PHONE_NUMBER]" at bounding box center [657, 414] width 100 height 15
drag, startPoint x: 668, startPoint y: 413, endPoint x: 766, endPoint y: 447, distance: 103.3
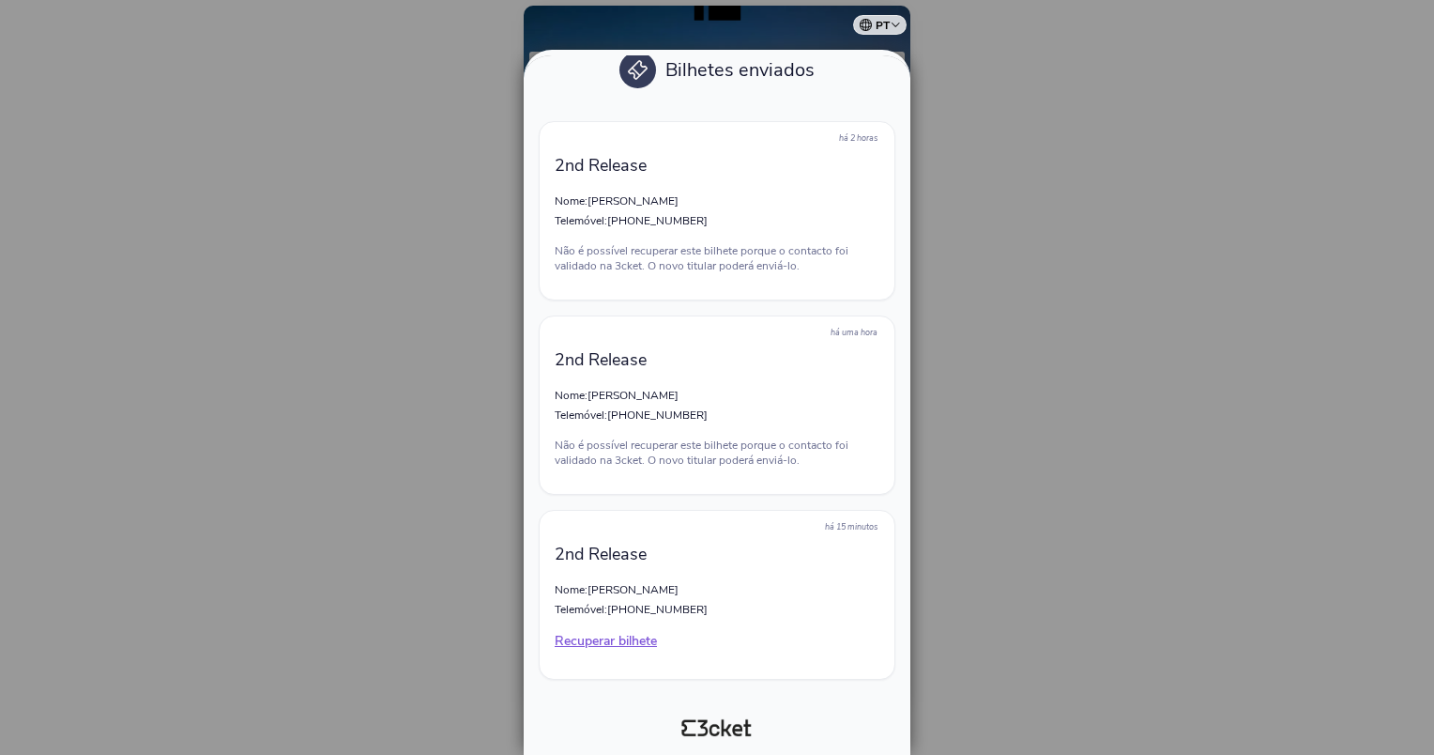
click at [766, 447] on p "Não é possível recuperar este bilhete porque o contacto foi validado na 3cket. …" at bounding box center [717, 452] width 325 height 30
